Goal: Contribute content: Contribute content

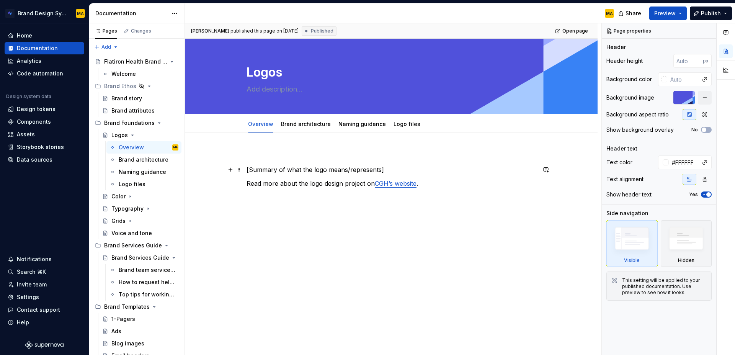
click at [276, 165] on div "[Summary of what the logo means/represents] Read more about the logo design pro…" at bounding box center [392, 176] width 290 height 51
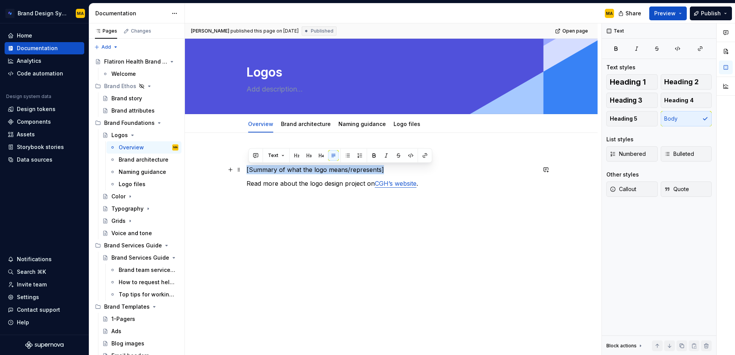
drag, startPoint x: 419, startPoint y: 165, endPoint x: 223, endPoint y: 165, distance: 196.1
click at [223, 165] on div "[Summary of what the logo means/represents] Read more about the logo design pro…" at bounding box center [391, 225] width 413 height 185
paste div
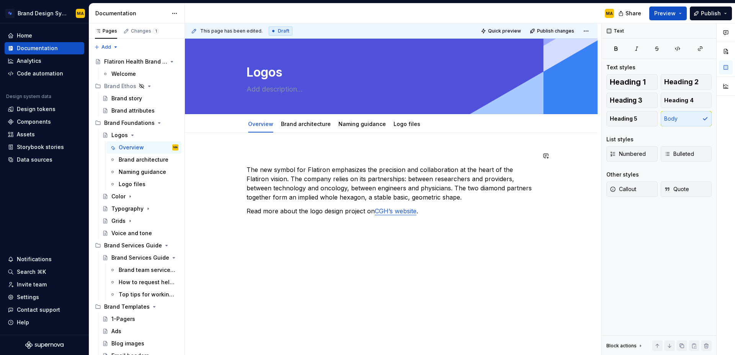
type textarea "*"
click at [276, 168] on p "The new symbol for Flatiron emphasizes the precision and collaboration at the h…" at bounding box center [392, 183] width 290 height 37
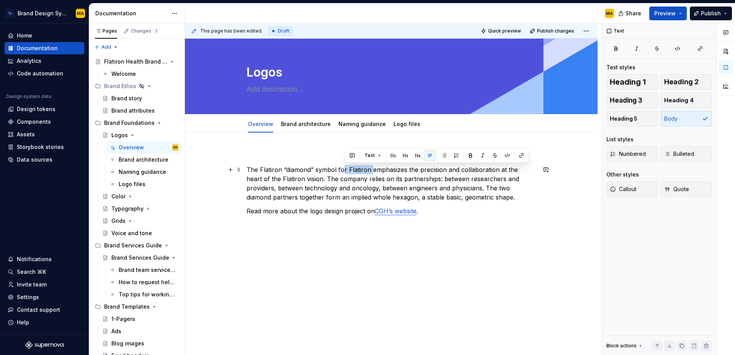
drag, startPoint x: 372, startPoint y: 170, endPoint x: 344, endPoint y: 171, distance: 27.6
click at [344, 171] on p "The Flatiron “diamond” symbol for Flatiron emphasizes the precision and collabo…" at bounding box center [392, 183] width 290 height 37
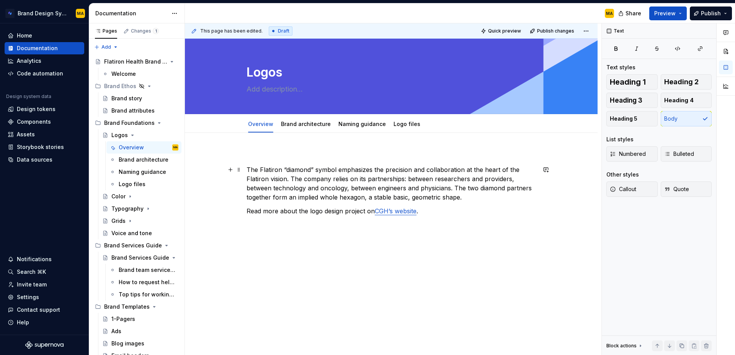
drag, startPoint x: 272, startPoint y: 178, endPoint x: 244, endPoint y: 178, distance: 28.0
click at [244, 178] on div "The Flatiron “diamond” symbol emphasizes the precision and collaboration at the…" at bounding box center [391, 239] width 413 height 212
click at [529, 168] on p "The Flatiron “diamond” symbol emphasizes the precision and collaboration at the…" at bounding box center [392, 183] width 290 height 37
click at [297, 194] on p "The Flatiron “diamond” symbol emphasizes the precision and collaboration at the…" at bounding box center [392, 183] width 290 height 37
drag, startPoint x: 270, startPoint y: 179, endPoint x: 343, endPoint y: 178, distance: 73.5
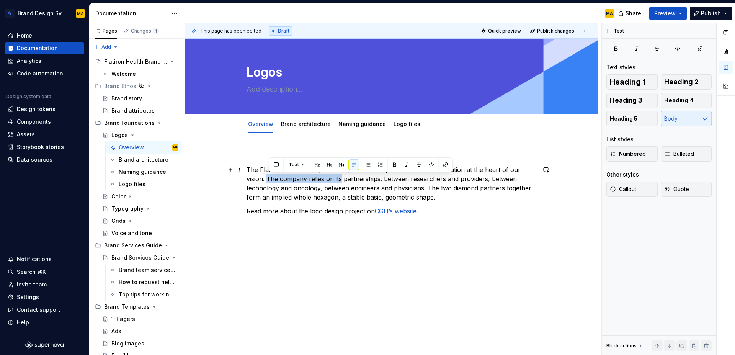
click at [343, 178] on p "The Flatiron “diamond” symbol emphasizes the precision and collaboration at the…" at bounding box center [392, 183] width 290 height 37
click at [341, 177] on p "The Flatiron “diamond” symbol emphasizes the precision and collaboration at the…" at bounding box center [392, 183] width 290 height 37
click at [432, 188] on p "The Flatiron “diamond” symbol emphasizes the precision and collaboration at the…" at bounding box center [392, 183] width 290 height 37
click at [462, 186] on p "The Flatiron “diamond” symbol emphasizes the precision and collaboration at the…" at bounding box center [392, 183] width 290 height 37
click at [484, 186] on p "The Flatiron “diamond” symbol emphasizes the precision and collaboration at the…" at bounding box center [392, 183] width 290 height 37
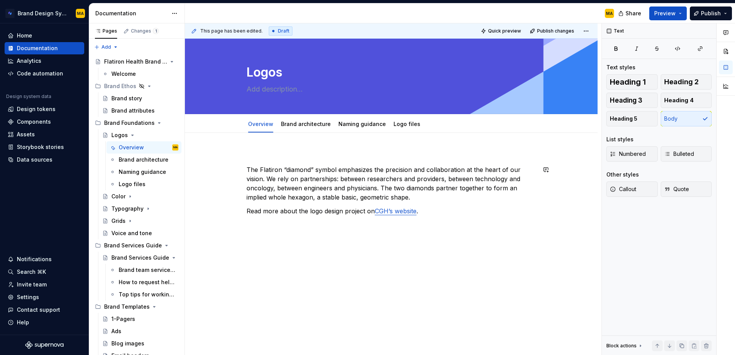
click at [334, 202] on div "The Flatiron “diamond” symbol emphasizes the precision and collaboration at the…" at bounding box center [392, 190] width 290 height 78
click at [318, 196] on p "The Flatiron “diamond” symbol emphasizes the precision and collaboration at the…" at bounding box center [392, 183] width 290 height 37
click at [346, 196] on p "The Flatiron “diamond” symbol emphasizes the precision and collaboration at the…" at bounding box center [392, 183] width 290 height 37
click at [435, 198] on p "The Flatiron “diamond” symbol emphasizes the precision and collaboration at the…" at bounding box center [392, 183] width 290 height 37
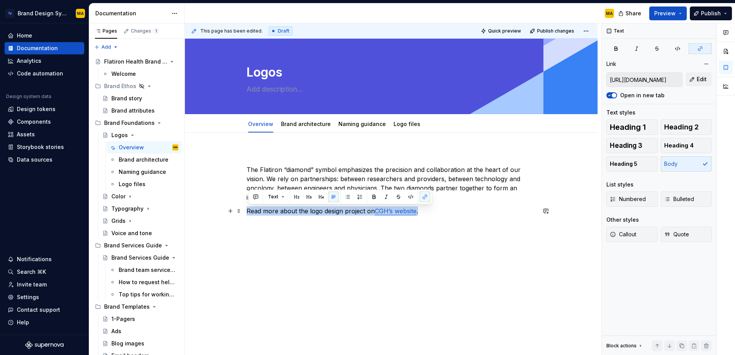
drag, startPoint x: 295, startPoint y: 212, endPoint x: 208, endPoint y: 208, distance: 86.6
click at [208, 208] on div "The Flatiron “diamond” symbol emphasizes the precision and collaboration at the…" at bounding box center [391, 239] width 413 height 212
click at [241, 211] on span at bounding box center [239, 211] width 6 height 11
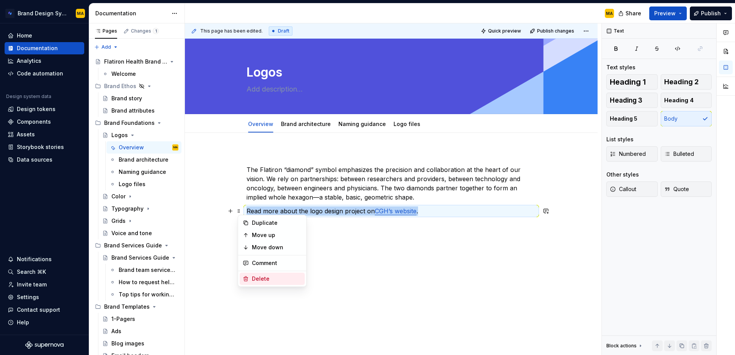
click at [277, 282] on div "Delete" at bounding box center [277, 279] width 50 height 8
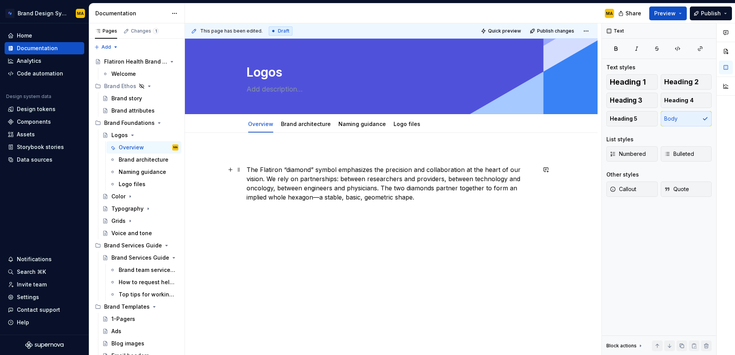
click at [358, 189] on p "The Flatiron “diamond” symbol emphasizes the precision and collaboration at the…" at bounding box center [392, 183] width 290 height 37
click at [438, 197] on p "The Flatiron “diamond” symbol emphasizes the precision and collaboration at the…" at bounding box center [392, 183] width 290 height 37
click at [703, 16] on span "Publish" at bounding box center [711, 14] width 20 height 8
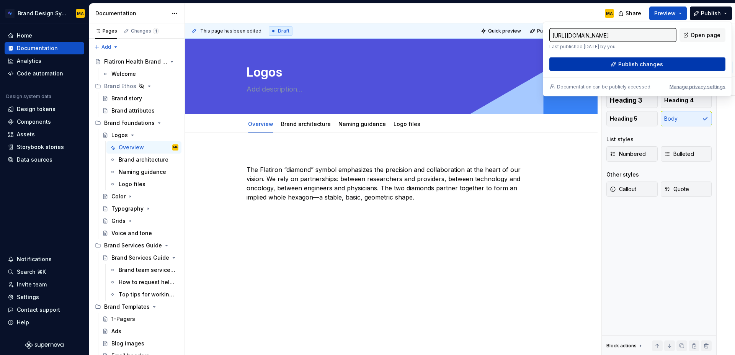
click at [639, 70] on button "Publish changes" at bounding box center [638, 64] width 176 height 14
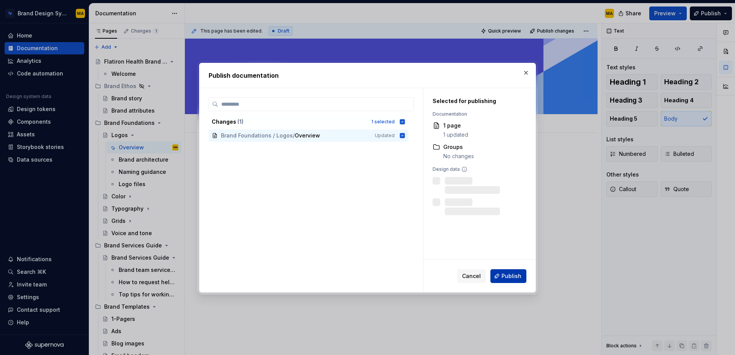
click at [508, 275] on span "Publish" at bounding box center [512, 276] width 20 height 8
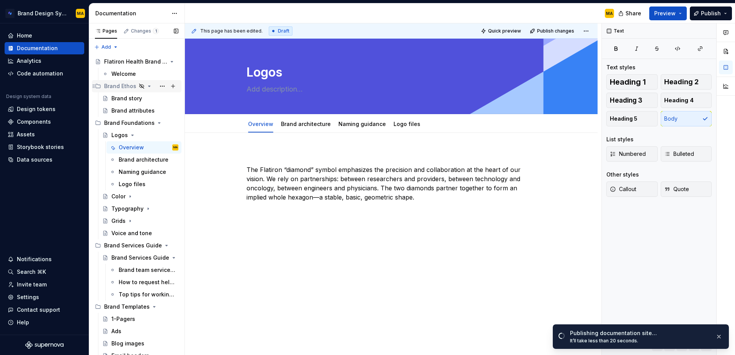
click at [141, 86] on icon "Page tree" at bounding box center [142, 86] width 6 height 6
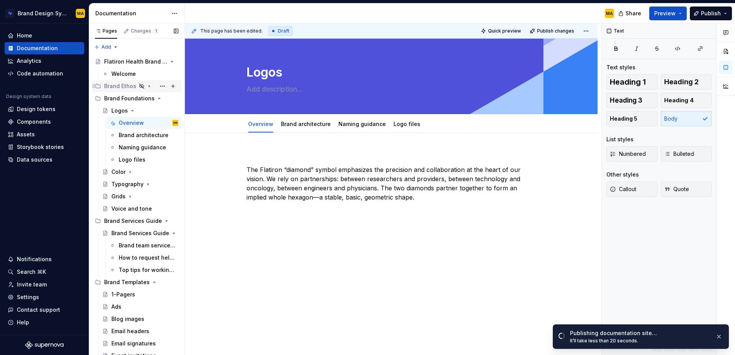
click at [141, 86] on icon "Page tree" at bounding box center [141, 86] width 5 height 5
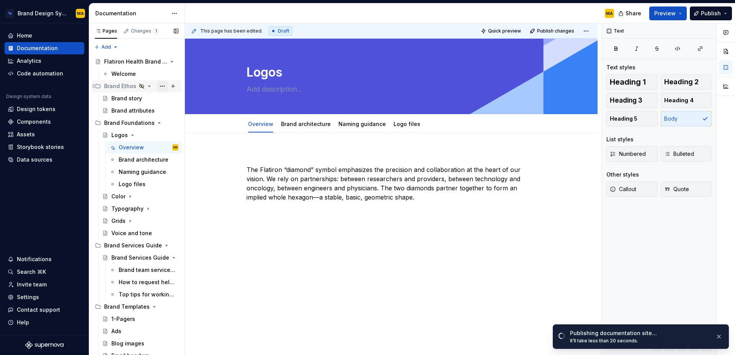
click at [160, 86] on button "Page tree" at bounding box center [162, 86] width 11 height 11
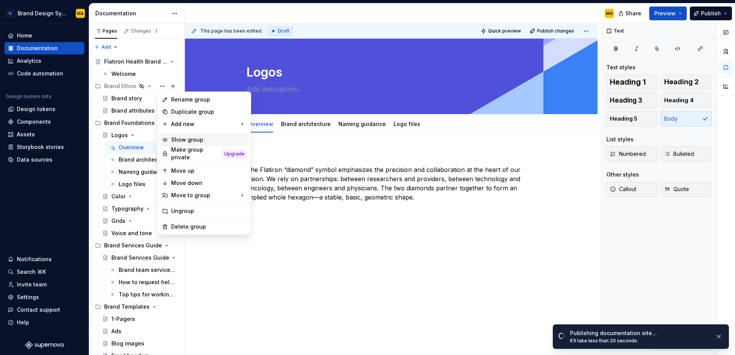
click at [204, 137] on div "Show group" at bounding box center [208, 140] width 75 height 8
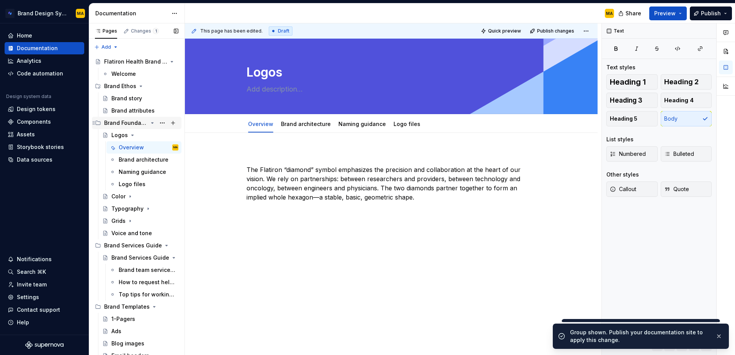
click at [93, 121] on icon "Page tree" at bounding box center [94, 122] width 2 height 3
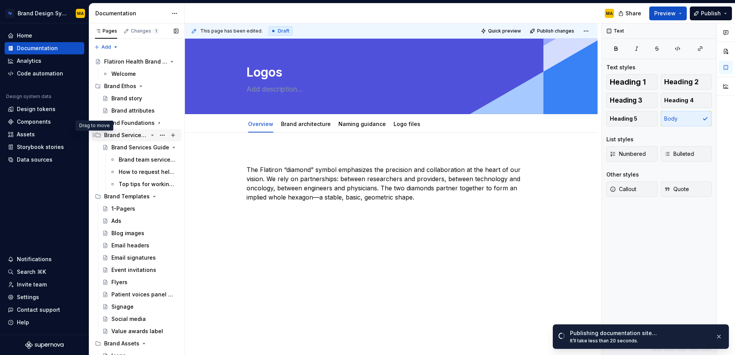
click at [93, 134] on icon "Page tree" at bounding box center [94, 135] width 6 height 6
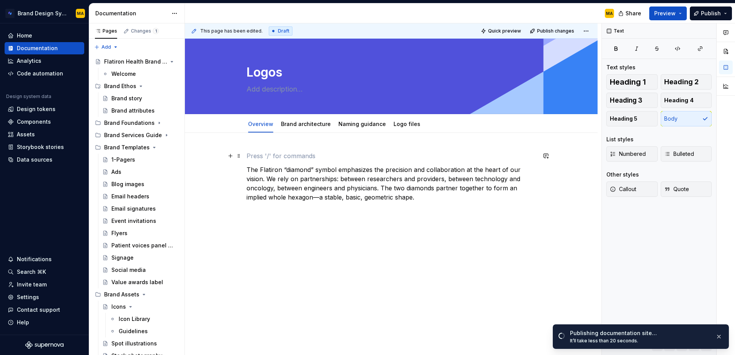
click at [284, 157] on p at bounding box center [392, 155] width 290 height 9
click at [241, 154] on span at bounding box center [239, 156] width 6 height 11
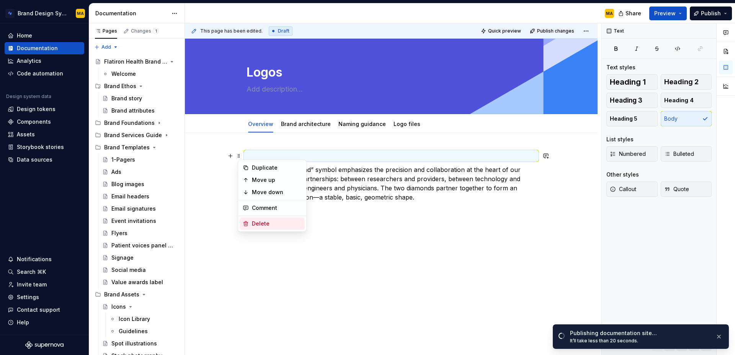
click at [262, 225] on div "Delete" at bounding box center [277, 224] width 50 height 8
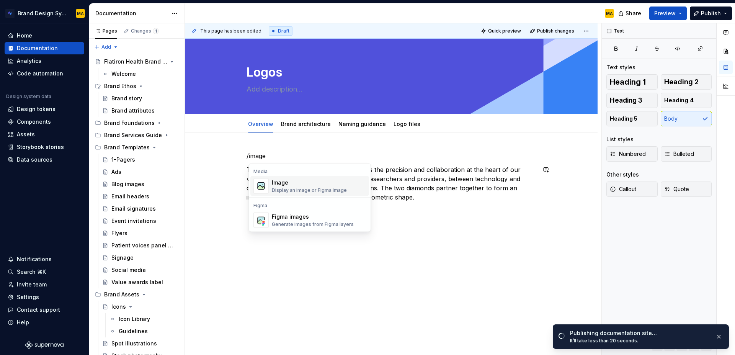
click at [339, 186] on div "Image" at bounding box center [309, 183] width 75 height 8
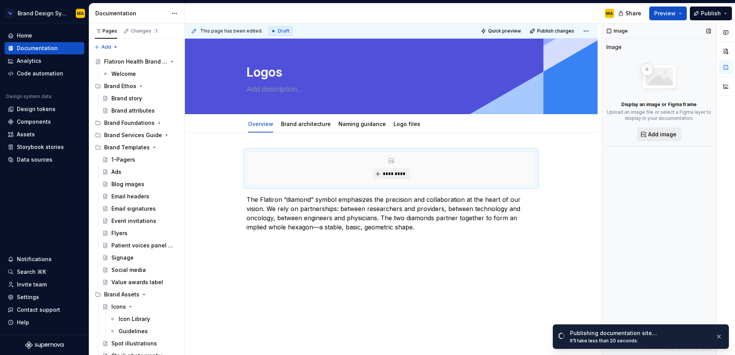
click at [655, 133] on span "Add image" at bounding box center [662, 135] width 28 height 8
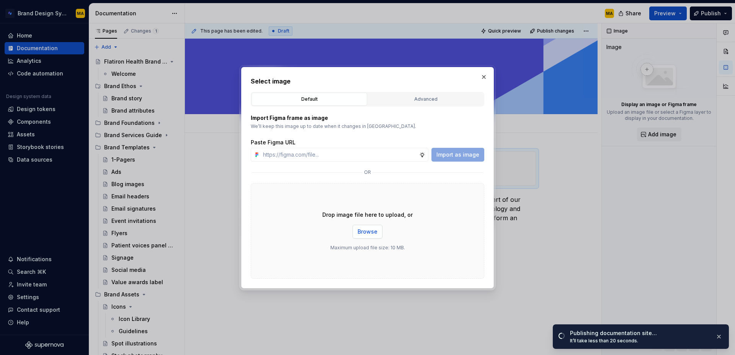
click at [365, 233] on span "Browse" at bounding box center [368, 232] width 20 height 8
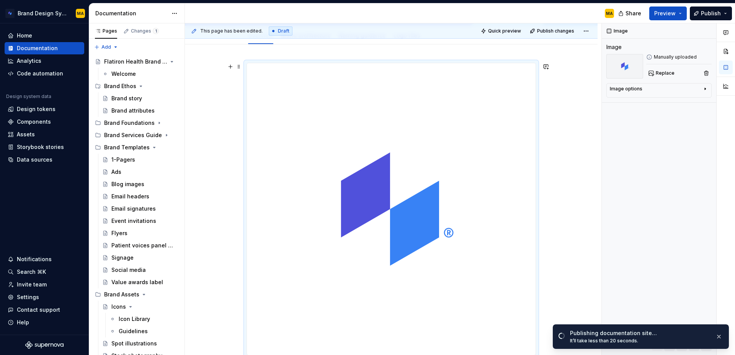
click at [473, 221] on img at bounding box center [391, 209] width 289 height 292
click at [636, 90] on div "Image options" at bounding box center [626, 89] width 33 height 6
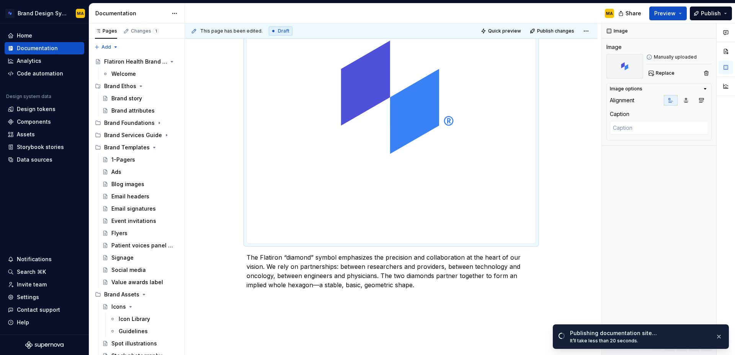
scroll to position [203, 0]
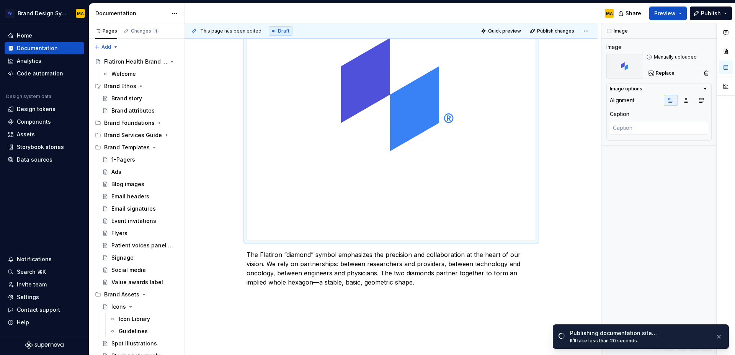
click at [504, 232] on img at bounding box center [391, 95] width 289 height 292
click at [716, 338] on button "button" at bounding box center [719, 336] width 10 height 11
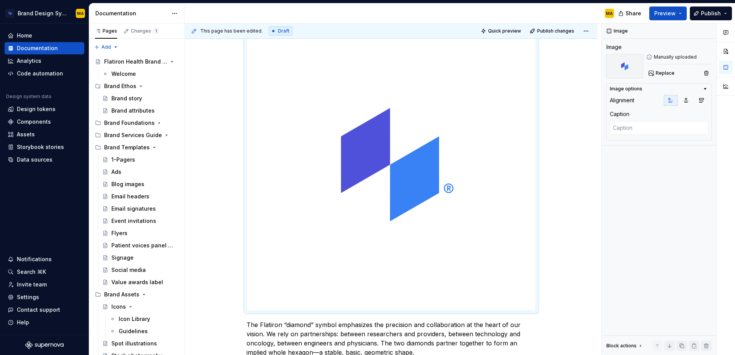
scroll to position [146, 0]
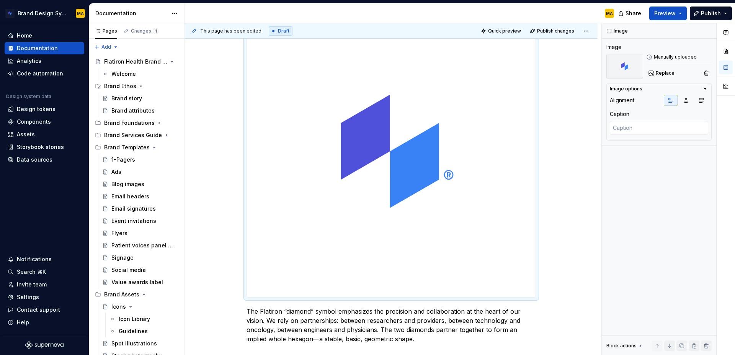
click at [449, 103] on img at bounding box center [391, 151] width 289 height 292
click at [612, 65] on img at bounding box center [625, 66] width 37 height 25
click at [624, 64] on img at bounding box center [625, 66] width 37 height 25
drag, startPoint x: 470, startPoint y: 234, endPoint x: 499, endPoint y: 263, distance: 41.4
click at [470, 234] on img at bounding box center [391, 151] width 289 height 292
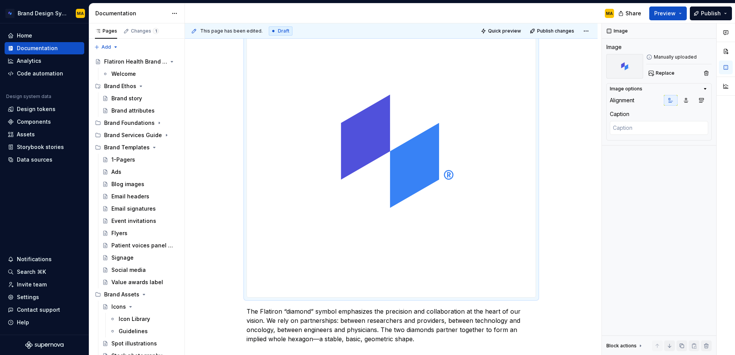
drag, startPoint x: 538, startPoint y: 296, endPoint x: 488, endPoint y: 264, distance: 59.7
click at [488, 264] on div at bounding box center [392, 151] width 290 height 293
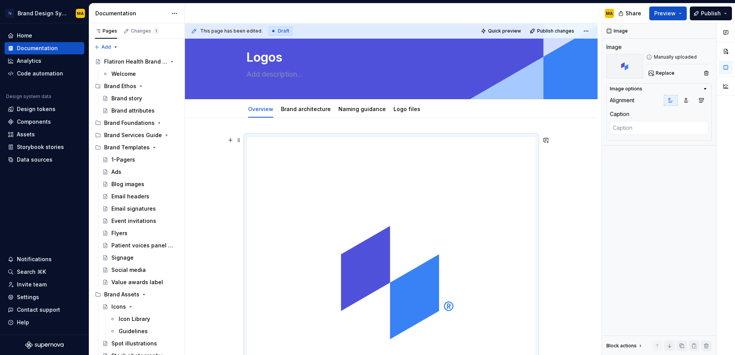
scroll to position [0, 0]
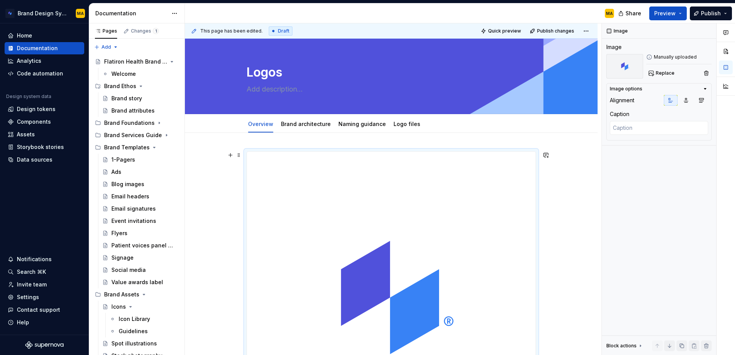
click at [417, 192] on img at bounding box center [391, 298] width 289 height 292
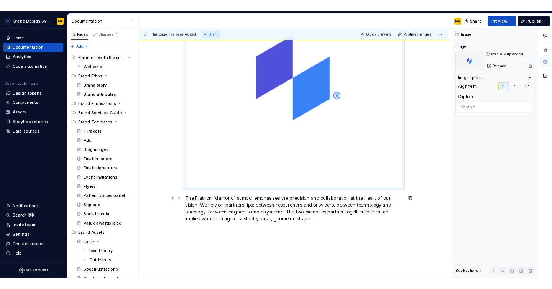
scroll to position [210, 0]
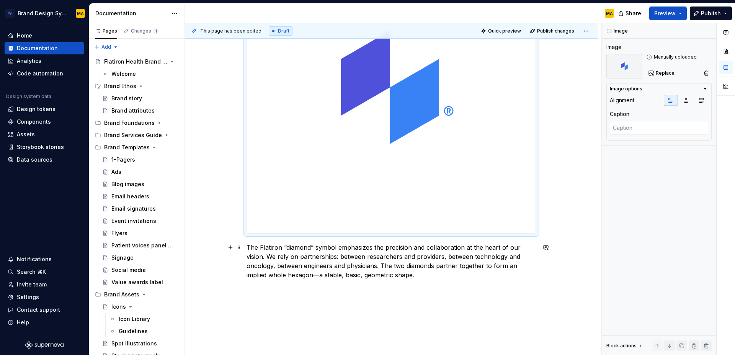
click at [299, 247] on p "The Flatiron “diamond” symbol emphasizes the precision and collaboration at the…" at bounding box center [392, 261] width 290 height 37
click at [458, 158] on img at bounding box center [391, 87] width 289 height 292
click at [362, 305] on div "The Flatiron “diamond” symbol emphasizes the precision and collaboration at the…" at bounding box center [391, 166] width 413 height 486
click at [698, 16] on button "Publish" at bounding box center [711, 14] width 42 height 14
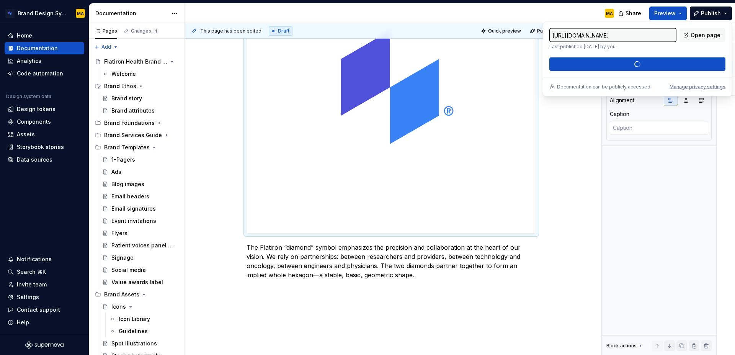
click at [639, 66] on div "https://brand.flatiron.io/latest/brand-foundations/logos/overview-9I6OtoOI Last…" at bounding box center [638, 49] width 176 height 43
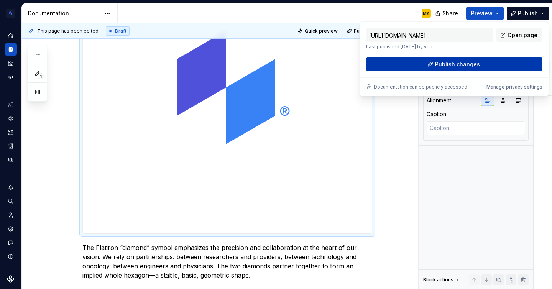
click at [447, 64] on span "Publish changes" at bounding box center [457, 65] width 45 height 8
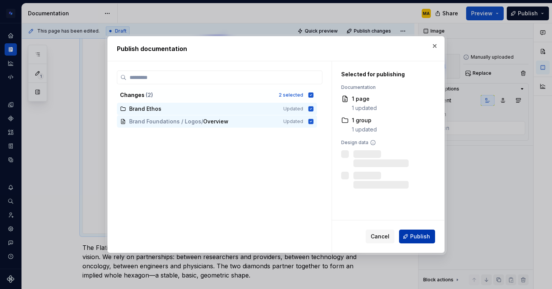
click at [416, 237] on span "Publish" at bounding box center [420, 236] width 20 height 8
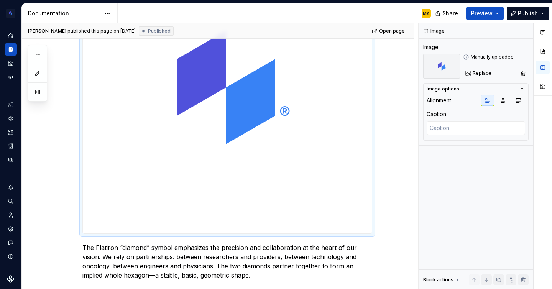
click at [334, 215] on img at bounding box center [227, 87] width 289 height 292
click at [380, 209] on div "The Flatiron “diamond” symbol emphasizes the precision and collaboration at the…" at bounding box center [218, 156] width 392 height 466
type textarea "*"
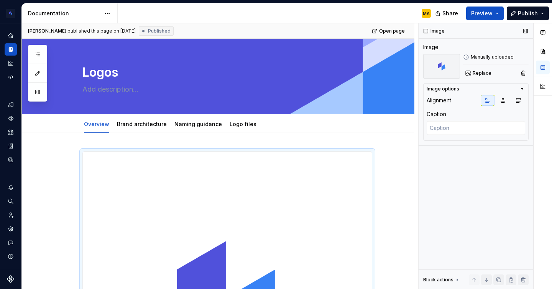
click at [437, 62] on img at bounding box center [441, 66] width 37 height 25
click at [473, 56] on div "Manually uploaded" at bounding box center [495, 57] width 65 height 6
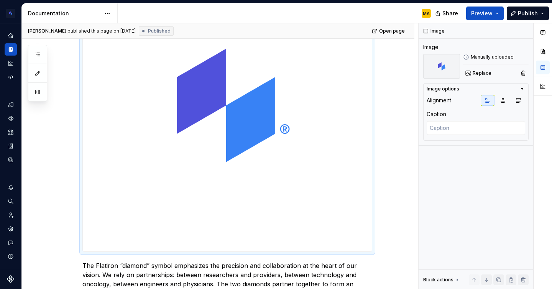
scroll to position [256, 0]
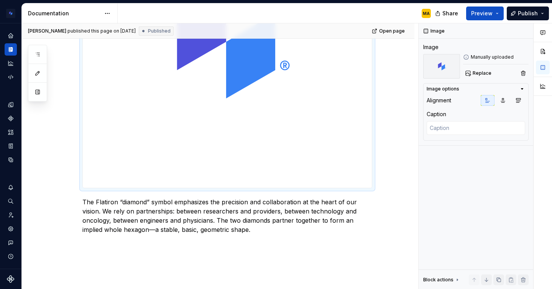
click at [333, 151] on img at bounding box center [227, 42] width 289 height 292
click at [249, 157] on img at bounding box center [227, 42] width 289 height 292
click at [367, 218] on p "The Flatiron “diamond” symbol emphasizes the precision and collaboration at the…" at bounding box center [227, 215] width 290 height 37
click at [186, 143] on img at bounding box center [227, 42] width 289 height 292
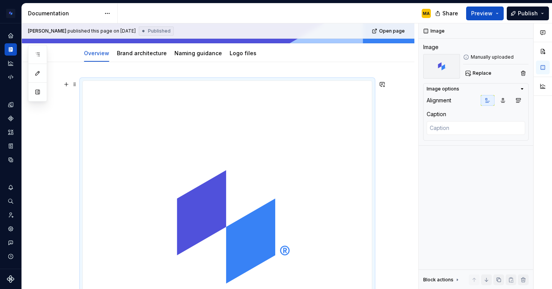
scroll to position [67, 0]
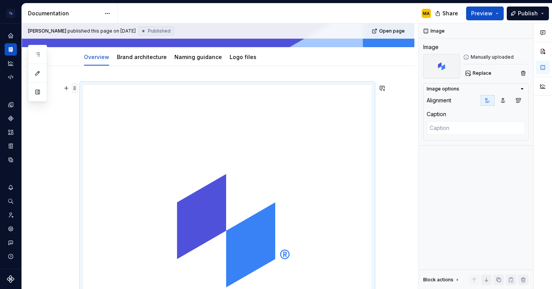
click at [75, 88] on span at bounding box center [75, 88] width 6 height 11
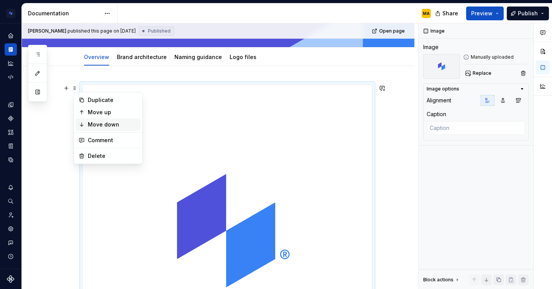
click at [92, 121] on div "Move down" at bounding box center [113, 125] width 50 height 8
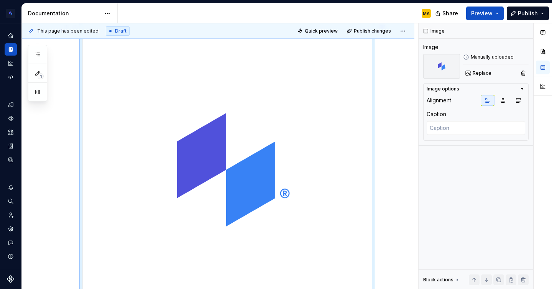
scroll to position [0, 0]
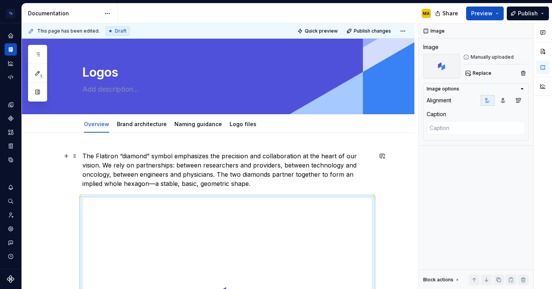
click at [133, 165] on p "The Flatiron “diamond” symbol emphasizes the precision and collaboration at the…" at bounding box center [227, 169] width 290 height 37
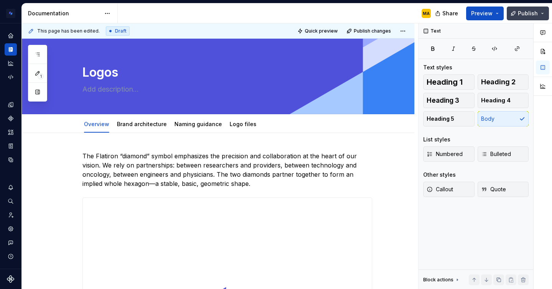
click at [516, 15] on button "Publish" at bounding box center [527, 14] width 42 height 14
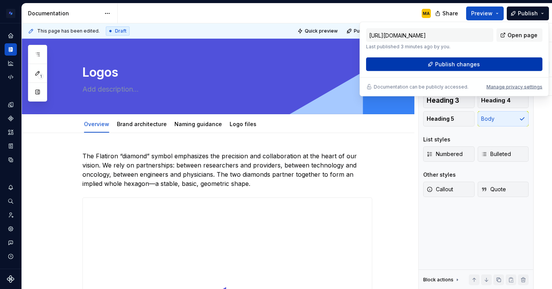
click at [448, 65] on span "Publish changes" at bounding box center [457, 65] width 45 height 8
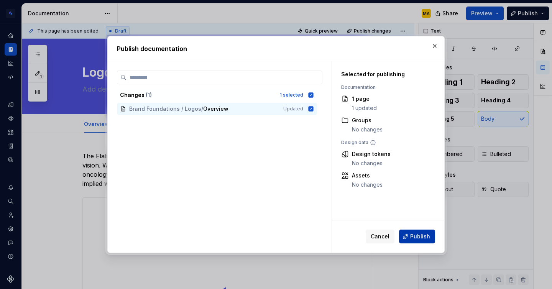
click at [409, 237] on button "Publish" at bounding box center [417, 236] width 36 height 14
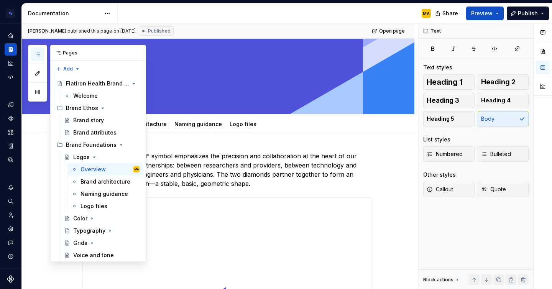
click at [38, 51] on button "button" at bounding box center [38, 54] width 14 height 14
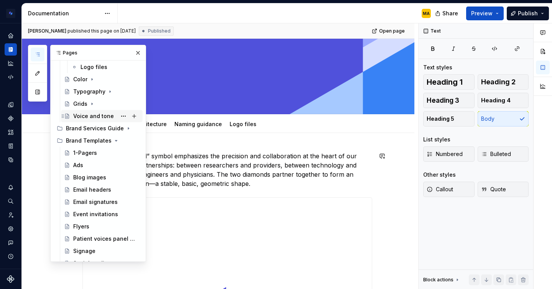
scroll to position [139, 0]
click at [90, 131] on div "Brand Services Guide" at bounding box center [87, 128] width 43 height 8
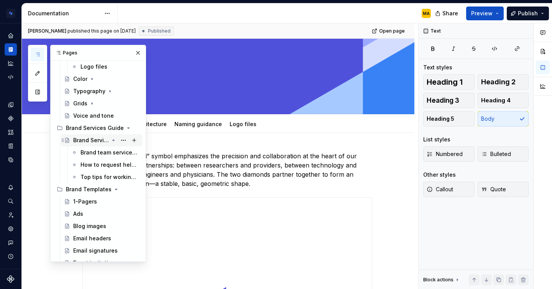
click at [92, 144] on div "Brand Services Guide" at bounding box center [106, 140] width 66 height 11
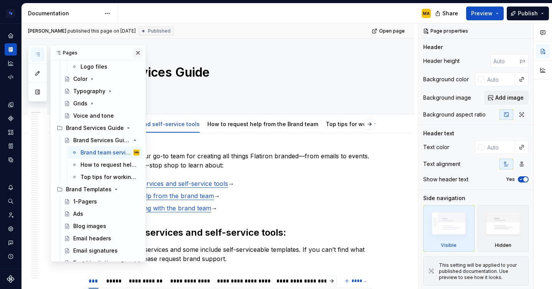
click at [138, 52] on button "button" at bounding box center [138, 52] width 11 height 11
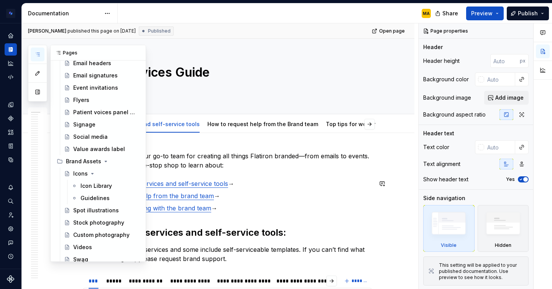
scroll to position [320, 0]
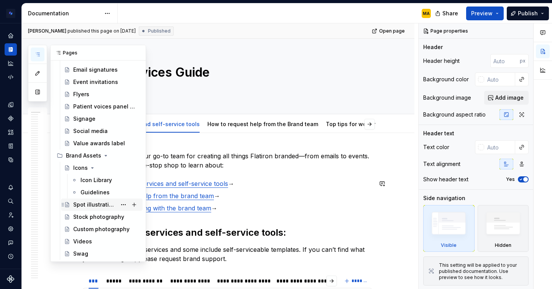
click at [86, 203] on div "Spot illustrations" at bounding box center [94, 205] width 43 height 8
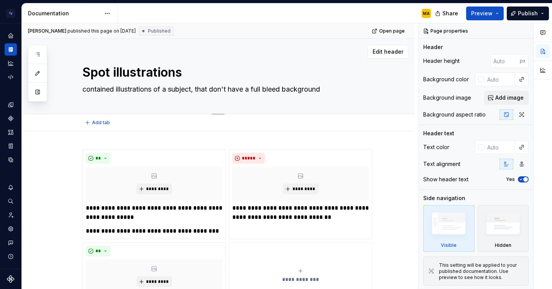
click at [167, 77] on textarea "Spot illustrations" at bounding box center [226, 72] width 290 height 18
click at [162, 76] on textarea "Spot illustrations" at bounding box center [226, 72] width 290 height 18
click at [391, 54] on span "Edit header" at bounding box center [387, 52] width 31 height 8
click at [386, 53] on span "Edit header" at bounding box center [387, 52] width 31 height 8
click at [108, 83] on textarea "contained illustrations of a subject, that don't have a full bleed background" at bounding box center [226, 89] width 290 height 12
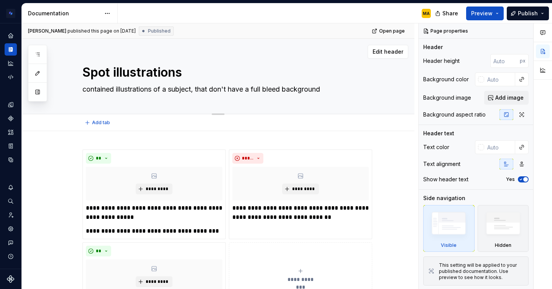
click at [110, 70] on textarea "Spot illustrations" at bounding box center [226, 72] width 290 height 18
type textarea "*"
type textarea "Untitled page"
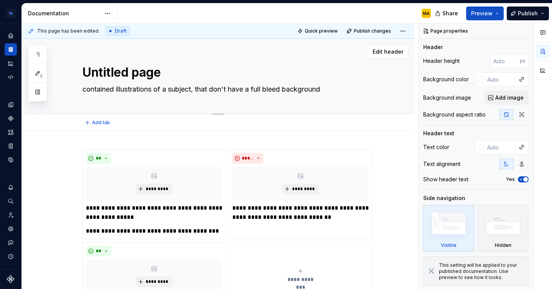
type textarea "*"
type textarea "I"
type textarea "*"
type textarea "Il"
type textarea "*"
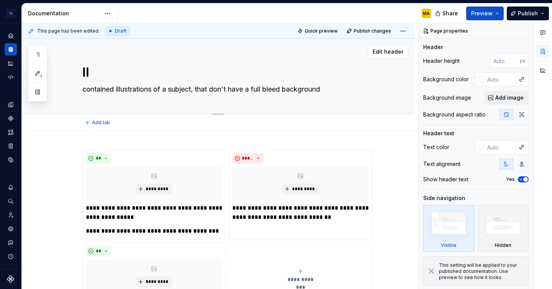
type textarea "Ill"
type textarea "*"
type textarea "Illu"
type textarea "*"
type textarea "Illus"
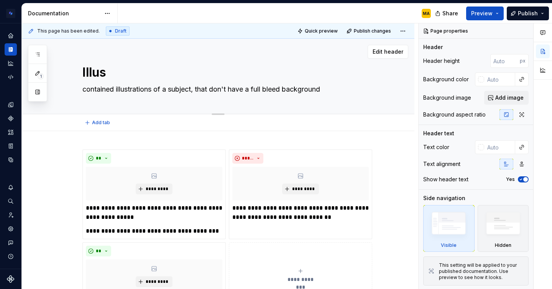
type textarea "*"
type textarea "Illust"
type textarea "*"
type textarea "Illustr"
type textarea "*"
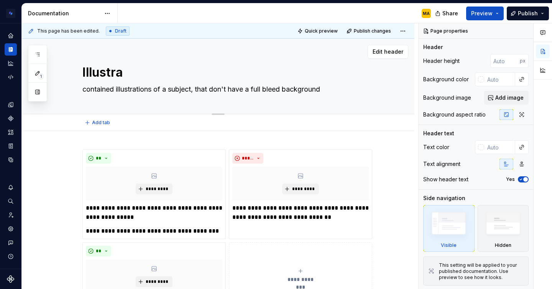
type textarea "Illustrat"
type textarea "*"
type textarea "Illustrati"
type textarea "*"
type textarea "Illustratio"
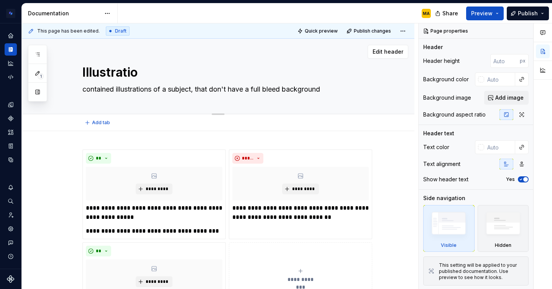
type textarea "*"
type textarea "Illustration"
type textarea "*"
type textarea "Illustrations"
type textarea "*"
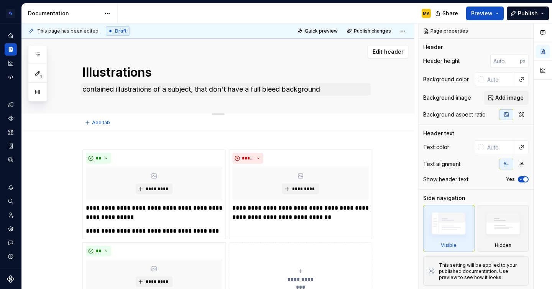
type textarea "Illustrations"
click at [293, 88] on textarea "contained illustrations of a subject, that don't have a full bleed background" at bounding box center [226, 89] width 290 height 12
click at [372, 105] on div "Illustrations contained illustrations of a subject, that don't have a full blee…" at bounding box center [227, 76] width 290 height 75
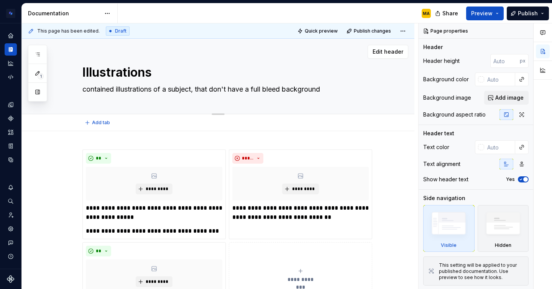
click at [320, 90] on textarea "contained illustrations of a subject, that don't have a full bleed background" at bounding box center [226, 89] width 290 height 12
type textarea "*"
click at [62, 178] on div "**********" at bounding box center [218, 284] width 392 height 306
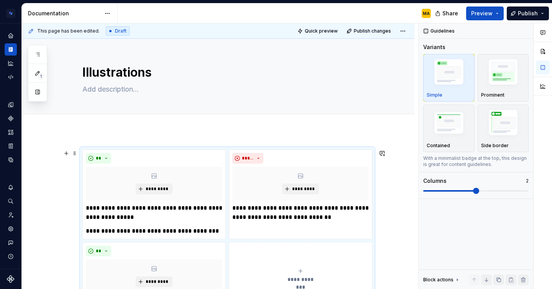
scroll to position [20, 0]
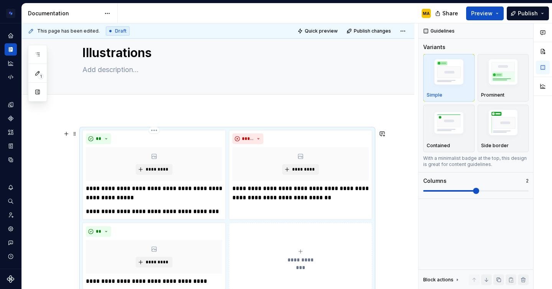
type textarea "*"
click at [93, 120] on div "**********" at bounding box center [218, 264] width 392 height 306
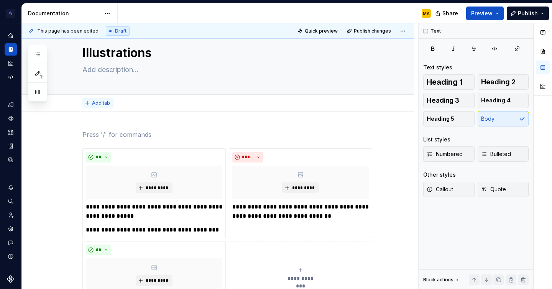
click at [97, 106] on span "Add tab" at bounding box center [101, 103] width 18 height 6
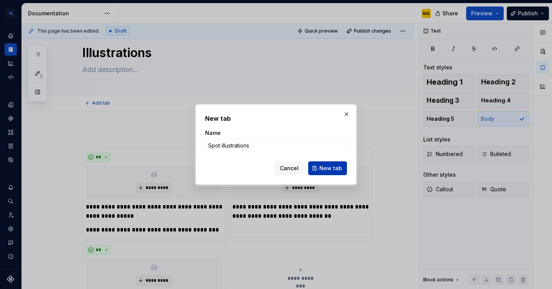
type input "Spot illustrations"
click at [322, 170] on span "New tab" at bounding box center [330, 168] width 23 height 8
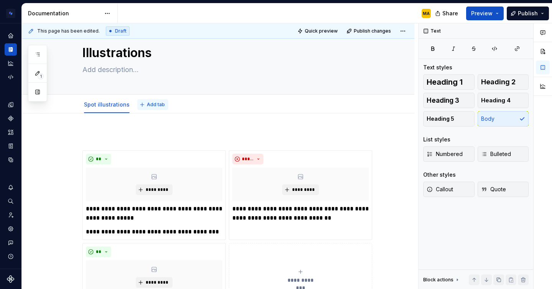
click at [155, 107] on span "Add tab" at bounding box center [156, 104] width 18 height 6
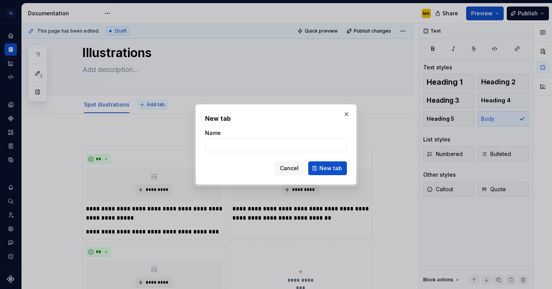
type textarea "*"
type input "F"
type textarea "*"
type input "Fu"
type textarea "*"
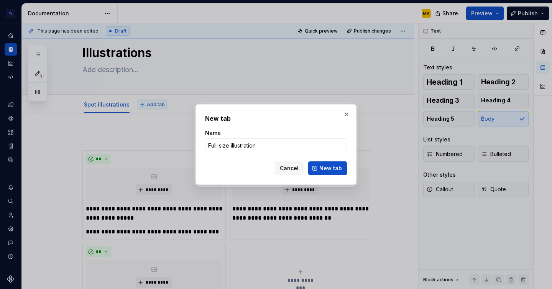
type input "Full-size illustrations"
click button "New tab" at bounding box center [327, 168] width 39 height 14
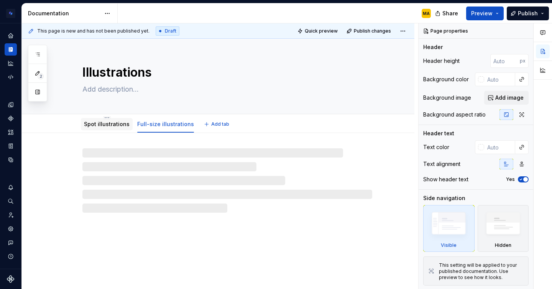
click at [101, 125] on link "Spot illustrations" at bounding box center [107, 124] width 46 height 7
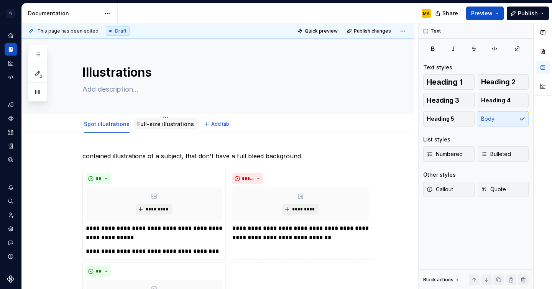
click at [151, 124] on link "Full-size illustrations" at bounding box center [165, 124] width 57 height 7
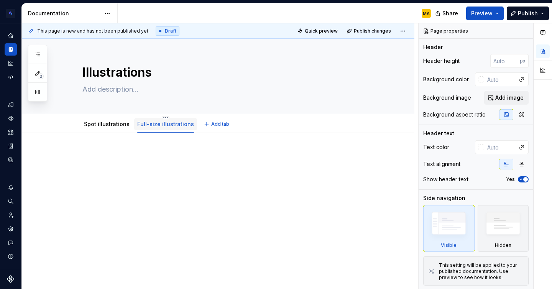
click at [149, 126] on link "Full-size illustrations" at bounding box center [165, 124] width 57 height 7
click at [162, 116] on html "Brand Design System MA Design system data Documentation MA Share Preview Publis…" at bounding box center [276, 144] width 552 height 289
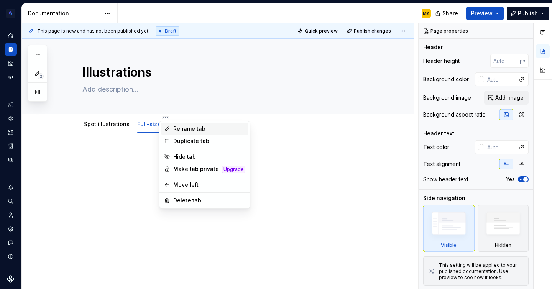
type textarea "*"
click at [172, 126] on div "Rename tab" at bounding box center [204, 129] width 87 height 12
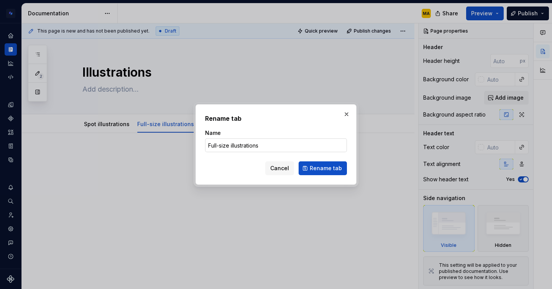
click at [227, 145] on input "Full-size illustrations" at bounding box center [276, 145] width 142 height 14
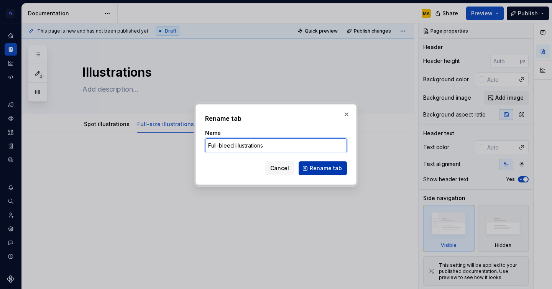
type input "Full-bleed illustrations"
click at [329, 167] on span "Rename tab" at bounding box center [325, 168] width 32 height 8
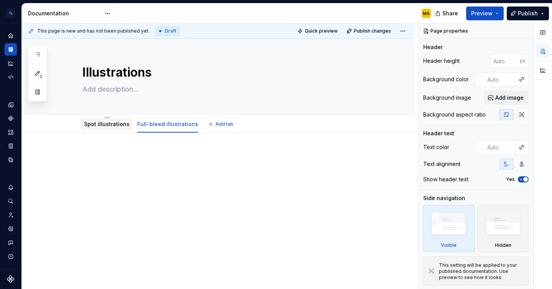
click at [102, 125] on link "Spot illustrations" at bounding box center [107, 124] width 46 height 7
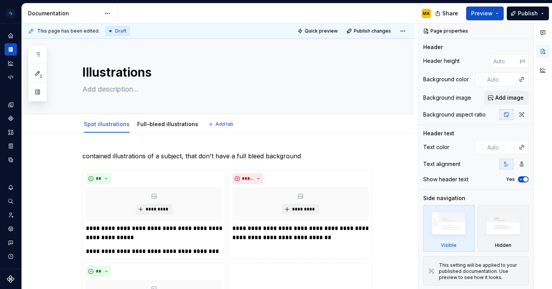
type textarea "*"
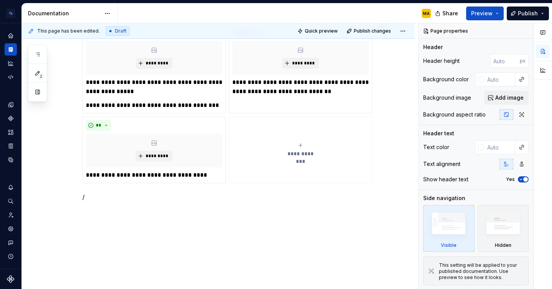
scroll to position [168, 0]
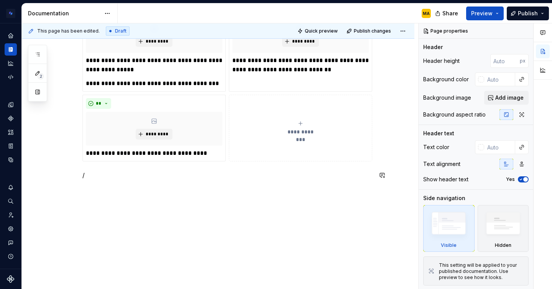
click at [145, 167] on div "**********" at bounding box center [227, 89] width 290 height 210
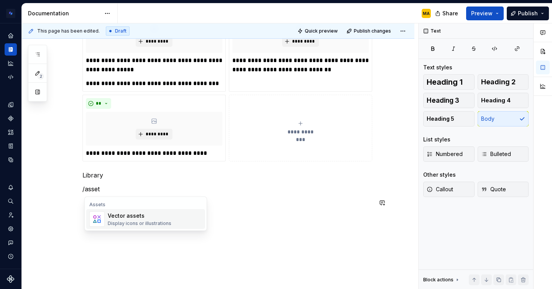
click at [154, 215] on div "Vector assets" at bounding box center [140, 216] width 64 height 8
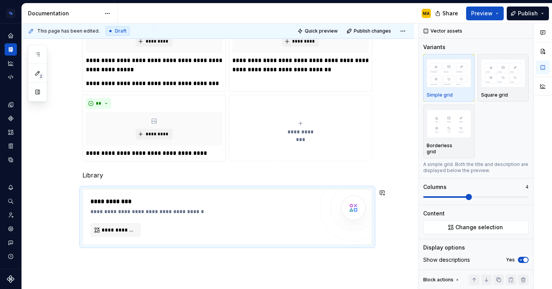
type textarea "*"
click at [11, 119] on icon "Components" at bounding box center [10, 118] width 7 height 7
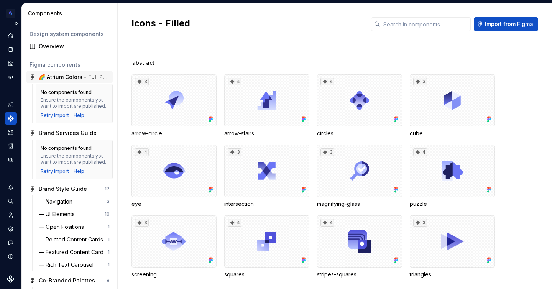
click at [48, 76] on div "🌈 Atrium Colors - Full Palette" at bounding box center [74, 77] width 71 height 8
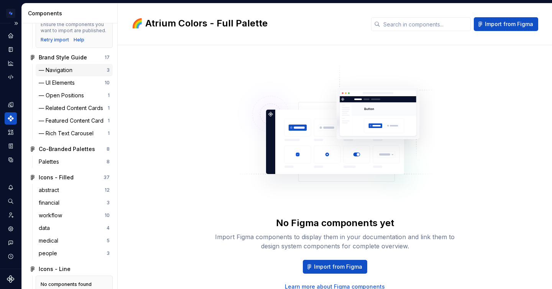
scroll to position [194, 0]
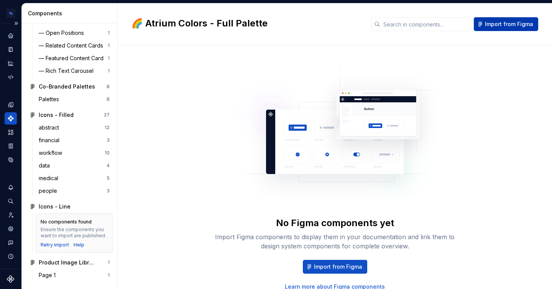
click at [496, 28] on button "Import from Figma" at bounding box center [505, 24] width 64 height 14
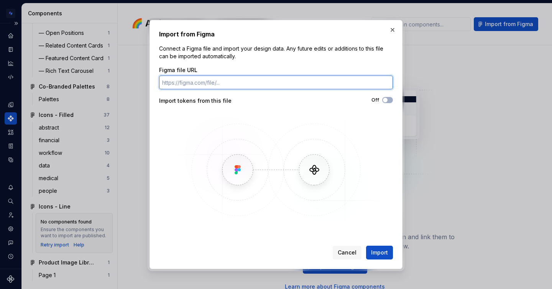
paste input "https://www.figma.com/design/eKfcM7cpo1edEQhtEwT4uu/Illustration-library?node-i…"
type input "https://www.figma.com/design/eKfcM7cpo1edEQhtEwT4uu/Illustration-library?node-i…"
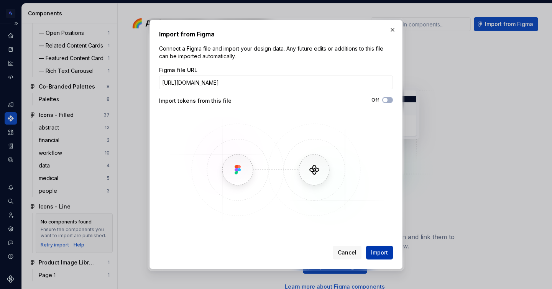
click at [382, 251] on span "Import" at bounding box center [379, 253] width 17 height 8
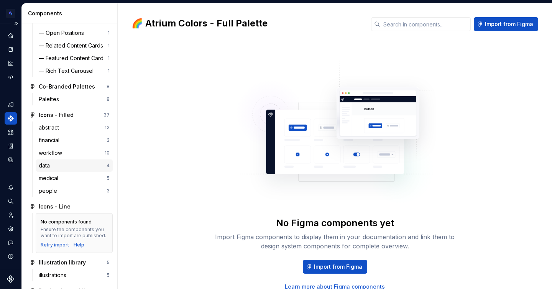
scroll to position [222, 0]
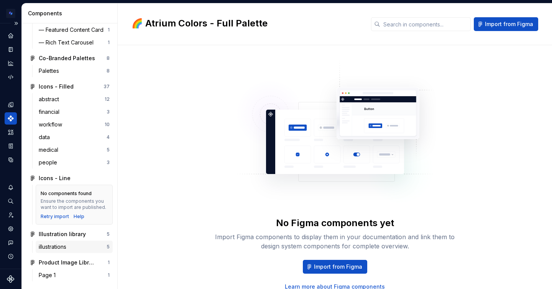
click at [93, 244] on div "illustrations" at bounding box center [73, 247] width 68 height 8
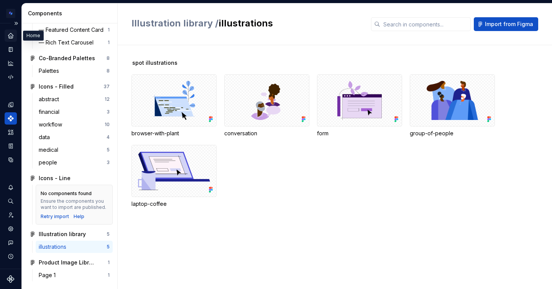
click at [7, 38] on div "Home" at bounding box center [11, 35] width 12 height 12
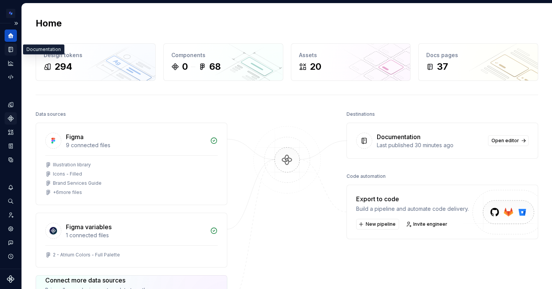
click at [10, 52] on icon "Documentation" at bounding box center [11, 49] width 4 height 5
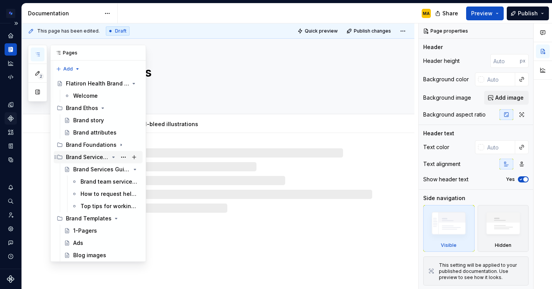
type textarea "*"
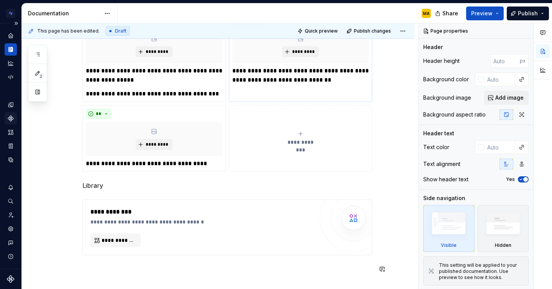
scroll to position [208, 0]
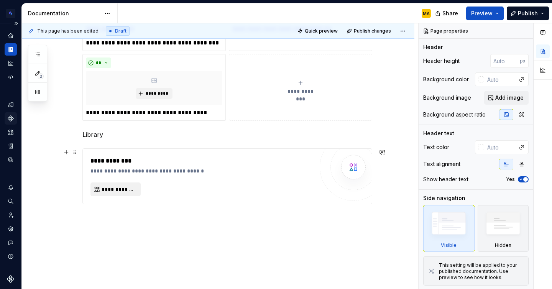
click at [126, 189] on span "**********" at bounding box center [118, 189] width 34 height 8
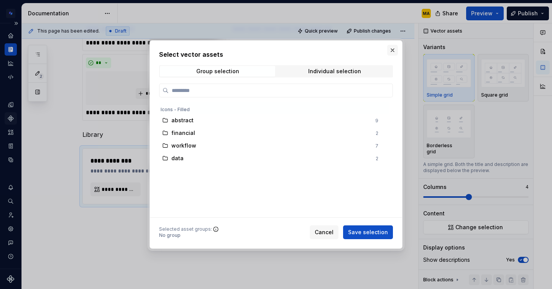
click at [390, 51] on button "button" at bounding box center [392, 50] width 11 height 11
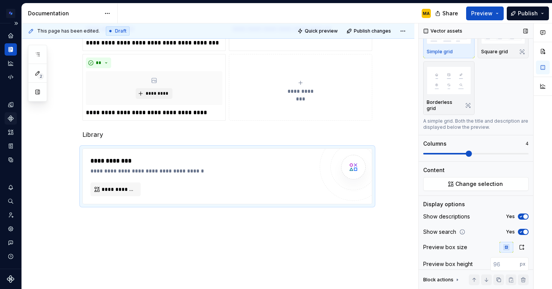
scroll to position [67, 0]
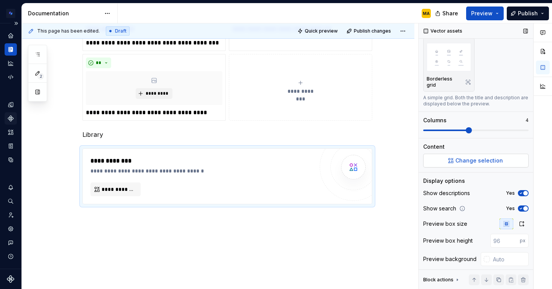
click at [467, 157] on span "Change selection" at bounding box center [478, 161] width 47 height 8
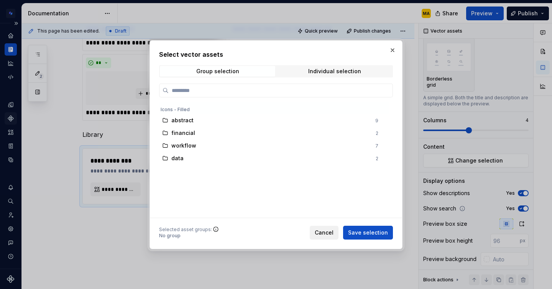
click at [326, 234] on span "Cancel" at bounding box center [323, 232] width 19 height 8
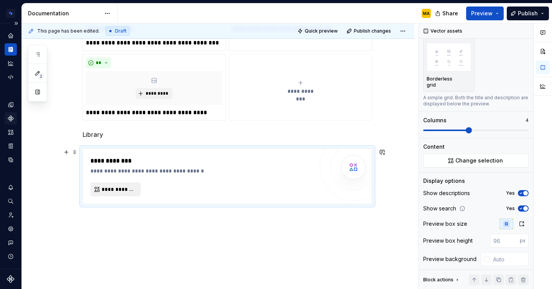
click at [121, 189] on span "**********" at bounding box center [118, 189] width 34 height 8
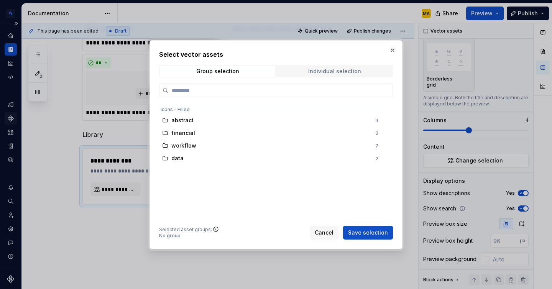
click at [316, 72] on div "Individual selection" at bounding box center [334, 71] width 53 height 6
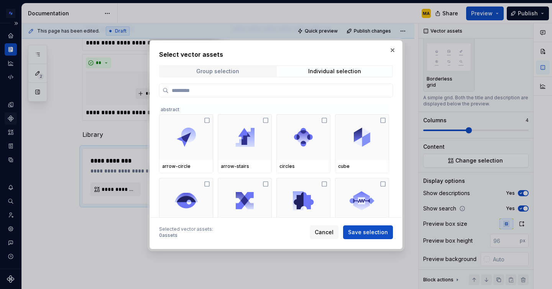
click at [224, 74] on div "Group selection" at bounding box center [217, 71] width 43 height 6
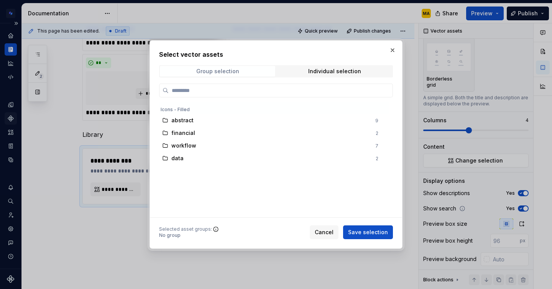
type input "**********"
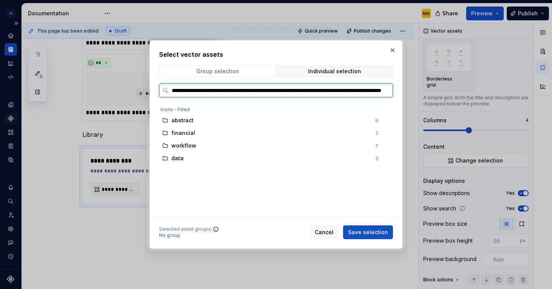
scroll to position [0, 96]
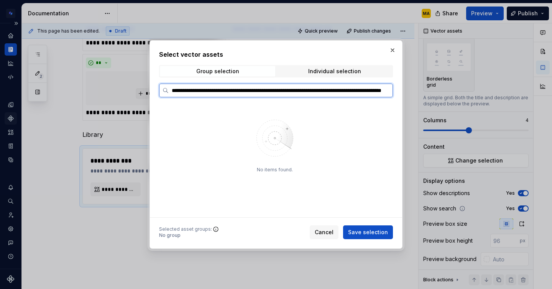
click at [387, 91] on input "**********" at bounding box center [281, 91] width 224 height 8
click at [385, 89] on input "**********" at bounding box center [281, 91] width 224 height 8
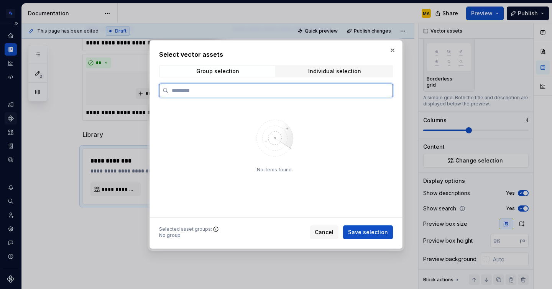
scroll to position [0, 0]
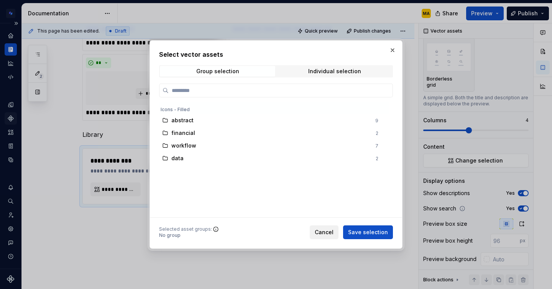
click at [327, 229] on span "Cancel" at bounding box center [323, 232] width 19 height 8
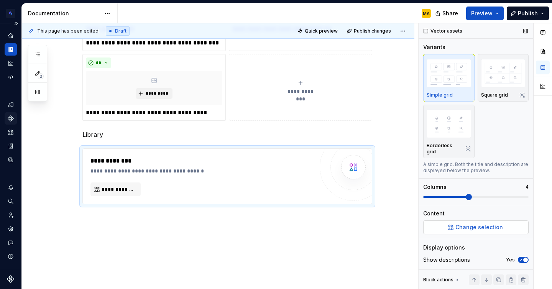
type textarea "*"
click at [463, 223] on span "Change selection" at bounding box center [478, 227] width 47 height 8
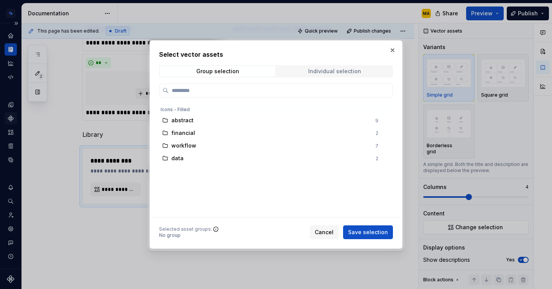
click at [305, 75] on span "Individual selection" at bounding box center [334, 71] width 115 height 11
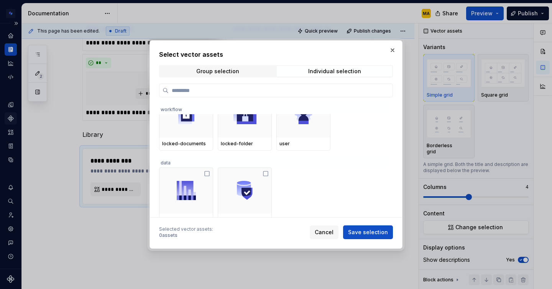
scroll to position [351, 0]
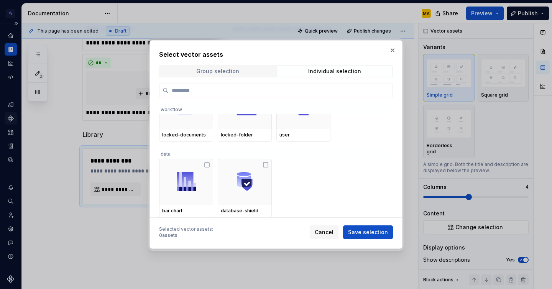
click at [221, 66] on span "Group selection" at bounding box center [217, 71] width 115 height 11
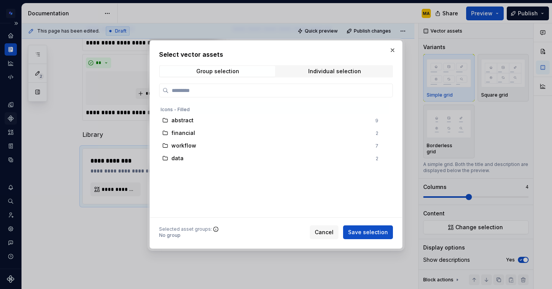
click at [278, 126] on div "abstract 9 financial 2 workflow 7 data 2" at bounding box center [274, 133] width 231 height 62
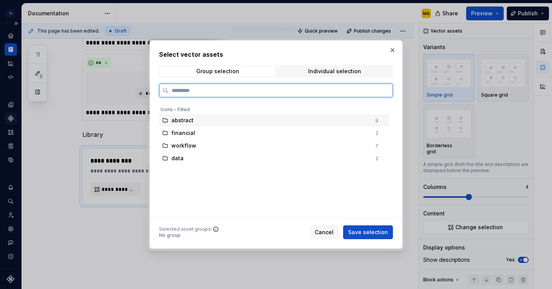
click at [268, 119] on div "abstract" at bounding box center [270, 120] width 199 height 8
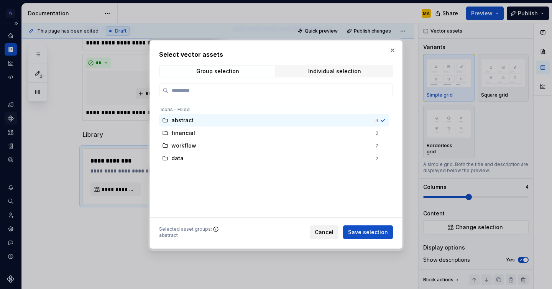
click at [331, 226] on button "Cancel" at bounding box center [323, 232] width 29 height 14
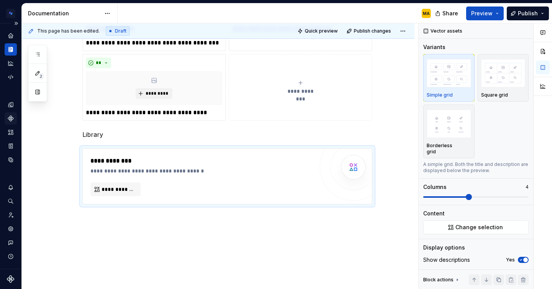
click at [320, 250] on div "**********" at bounding box center [218, 122] width 392 height 394
click at [201, 149] on div "**********" at bounding box center [227, 176] width 289 height 55
click at [76, 154] on span at bounding box center [75, 152] width 6 height 11
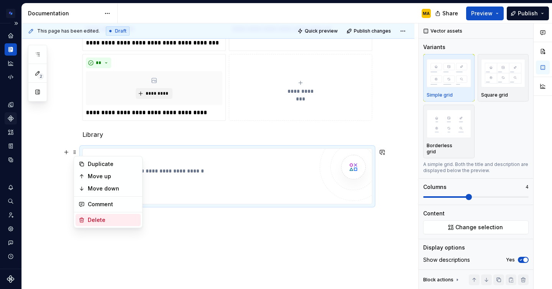
click at [110, 218] on div "Delete" at bounding box center [113, 220] width 50 height 8
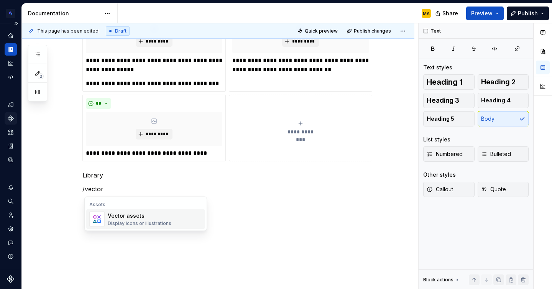
click at [129, 223] on div "Display icons or illustrations" at bounding box center [140, 223] width 64 height 6
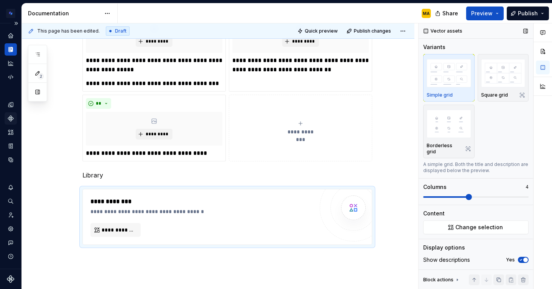
click at [476, 230] on div "Vector assets Variants Simple grid Square grid Borderless grid A simple grid. B…" at bounding box center [475, 156] width 115 height 266
click at [472, 226] on button "Change selection" at bounding box center [475, 227] width 105 height 14
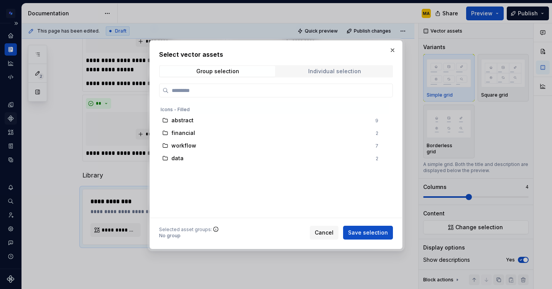
click at [332, 72] on div "Individual selection" at bounding box center [334, 71] width 53 height 6
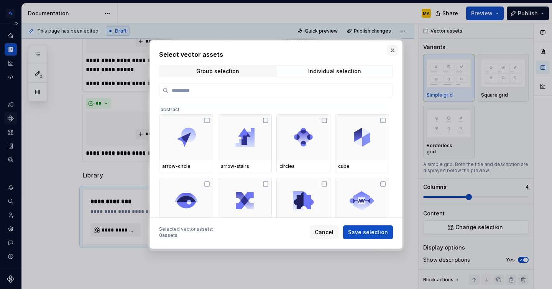
click at [393, 50] on button "button" at bounding box center [392, 50] width 11 height 11
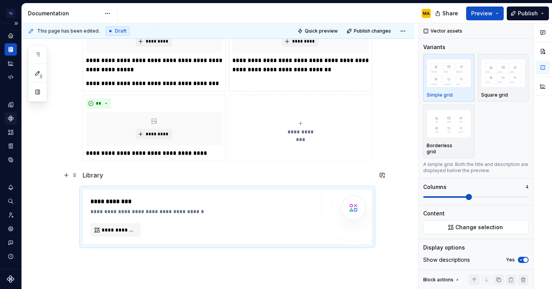
click at [83, 174] on div "**********" at bounding box center [218, 152] width 392 height 375
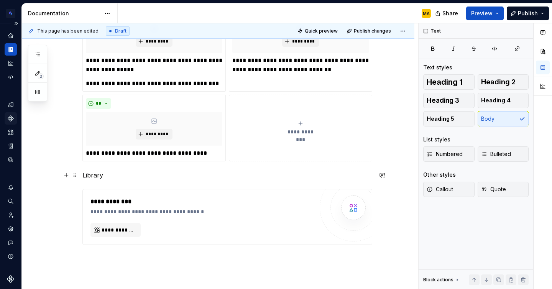
click at [113, 178] on p "Library" at bounding box center [227, 174] width 290 height 9
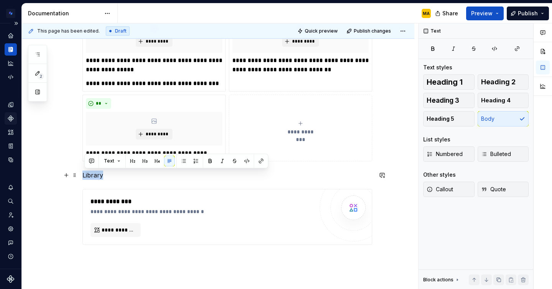
drag, startPoint x: 113, startPoint y: 178, endPoint x: 82, endPoint y: 177, distance: 31.0
click at [82, 177] on div "**********" at bounding box center [218, 152] width 392 height 375
click at [449, 82] on span "Heading 1" at bounding box center [444, 82] width 36 height 8
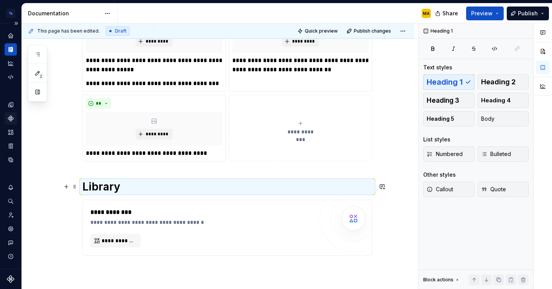
click at [139, 182] on h1 "Library" at bounding box center [227, 187] width 290 height 14
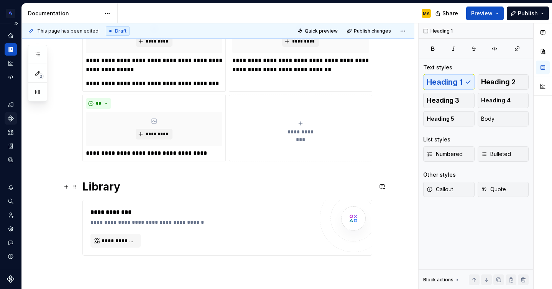
click at [130, 186] on h1 "Library" at bounding box center [227, 187] width 290 height 14
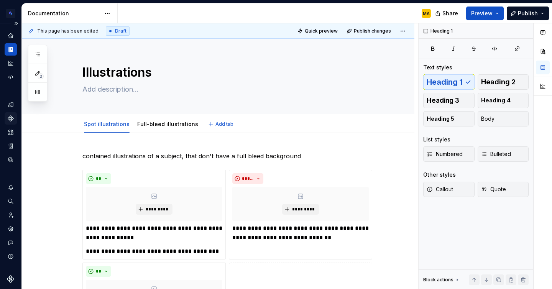
type textarea "*"
click at [87, 154] on p "contained illustrations of a subject, that don't have a full bleed background" at bounding box center [227, 155] width 290 height 9
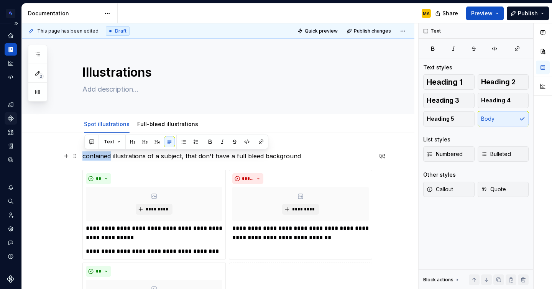
click at [87, 154] on p "contained illustrations of a subject, that don't have a full bleed background" at bounding box center [227, 155] width 290 height 9
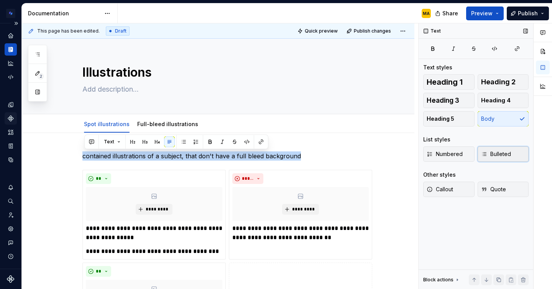
click at [493, 154] on span "Bulleted" at bounding box center [496, 154] width 30 height 8
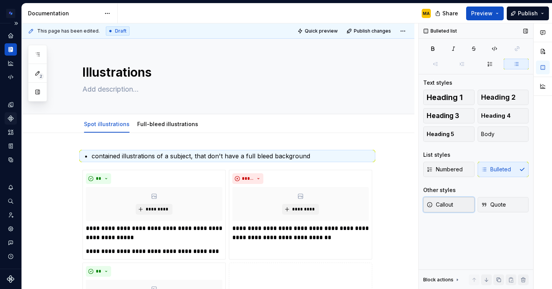
click at [448, 206] on span "Callout" at bounding box center [439, 205] width 26 height 8
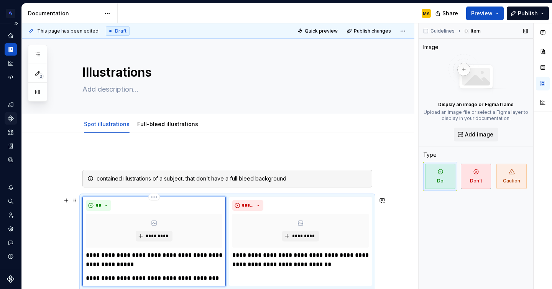
click at [140, 216] on div "*********" at bounding box center [154, 231] width 136 height 34
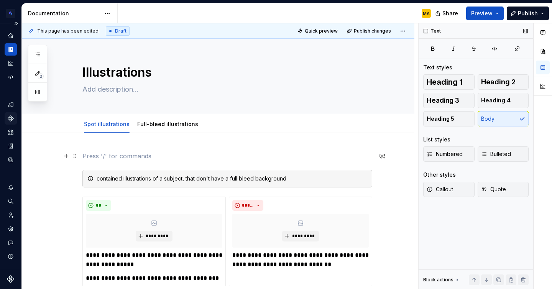
click at [108, 152] on p at bounding box center [227, 155] width 290 height 9
click at [78, 155] on span at bounding box center [75, 156] width 6 height 11
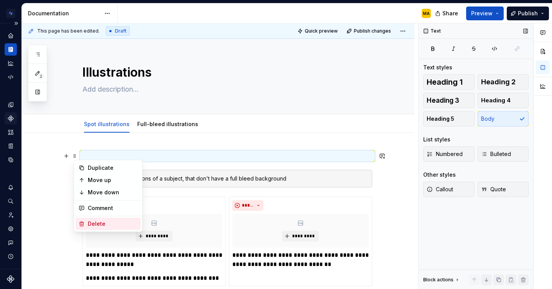
click at [109, 223] on div "Delete" at bounding box center [113, 224] width 50 height 8
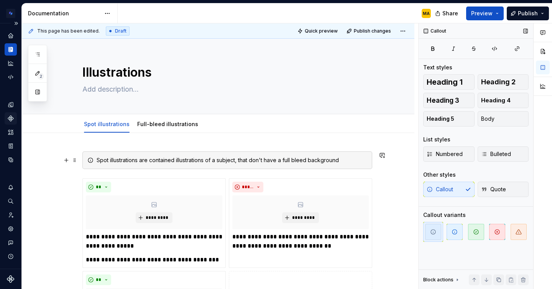
click at [241, 160] on div "Spot illustrations are contained illustrations of a subject, that don't have a …" at bounding box center [232, 160] width 270 height 8
click at [354, 159] on div "Spot illustrations are contained illustrations of a subject that don't have a f…" at bounding box center [232, 160] width 270 height 8
click at [152, 159] on div "Spot illustrations are contained illustrations of a subject that don't have a f…" at bounding box center [232, 160] width 270 height 8
click at [356, 160] on div "Spot illustrations are self-contained illustrations of a subject that don't hav…" at bounding box center [232, 160] width 270 height 8
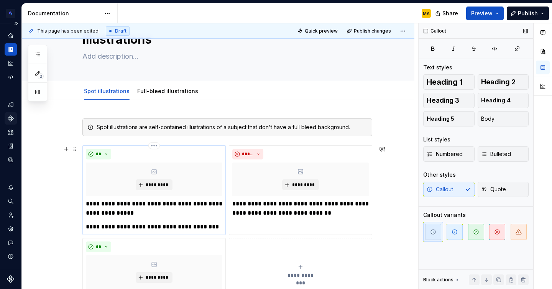
scroll to position [33, 0]
click at [97, 221] on div "**********" at bounding box center [154, 215] width 136 height 32
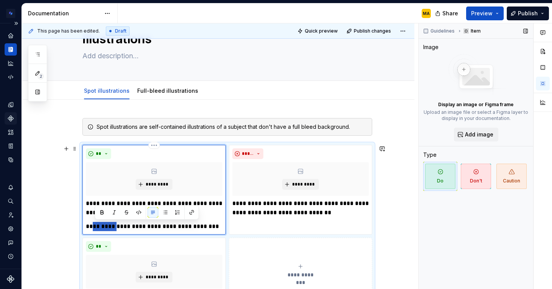
drag, startPoint x: 118, startPoint y: 226, endPoint x: 95, endPoint y: 225, distance: 23.0
click at [95, 225] on p "**********" at bounding box center [154, 226] width 136 height 9
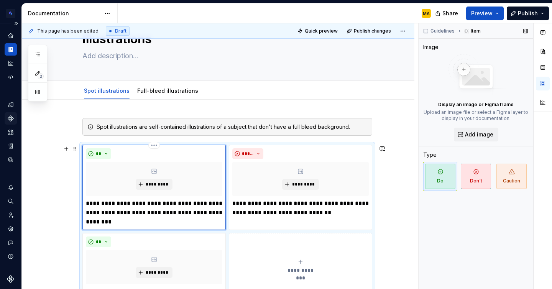
click at [192, 210] on p "**********" at bounding box center [154, 213] width 136 height 28
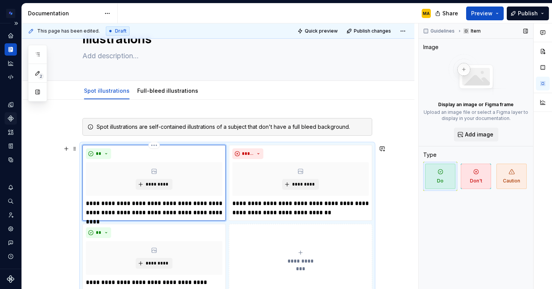
click at [200, 210] on p "**********" at bounding box center [154, 208] width 136 height 18
click at [199, 211] on p "**********" at bounding box center [154, 208] width 136 height 18
click at [180, 211] on p "**********" at bounding box center [154, 208] width 136 height 18
click at [195, 212] on p "**********" at bounding box center [154, 208] width 136 height 18
click at [224, 216] on div "**********" at bounding box center [153, 183] width 143 height 76
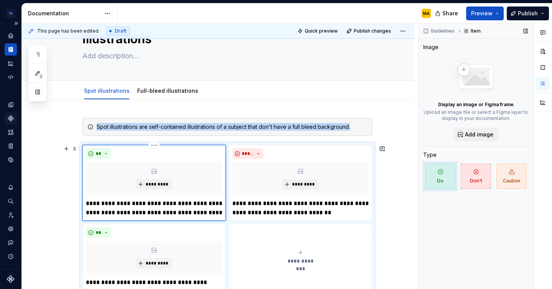
click at [217, 213] on p "**********" at bounding box center [154, 208] width 136 height 18
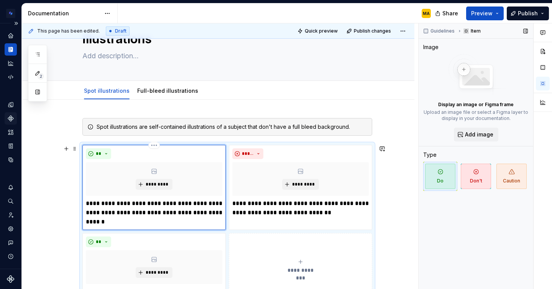
click at [123, 212] on p "**********" at bounding box center [154, 213] width 136 height 28
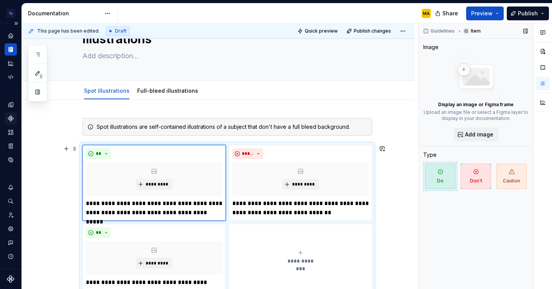
click at [67, 222] on div "**********" at bounding box center [218, 290] width 392 height 381
click at [309, 214] on p "**********" at bounding box center [300, 208] width 136 height 18
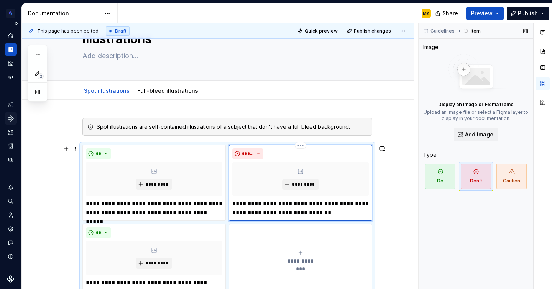
click at [330, 215] on p "**********" at bounding box center [300, 208] width 136 height 18
click at [395, 238] on div "**********" at bounding box center [218, 290] width 392 height 381
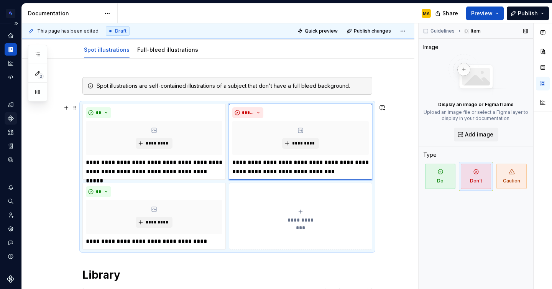
scroll to position [74, 0]
click at [89, 242] on p "**********" at bounding box center [154, 241] width 136 height 9
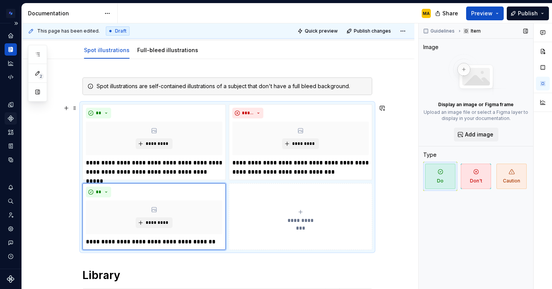
click at [56, 176] on div "**********" at bounding box center [218, 249] width 392 height 381
click at [76, 108] on span at bounding box center [75, 108] width 6 height 11
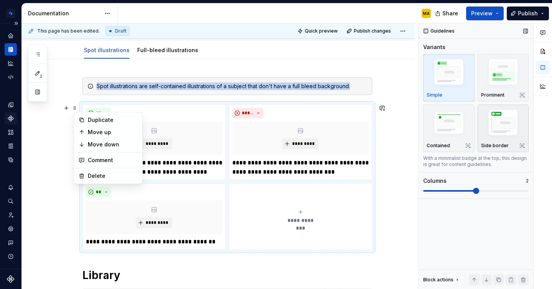
click at [501, 119] on img "button" at bounding box center [503, 123] width 44 height 33
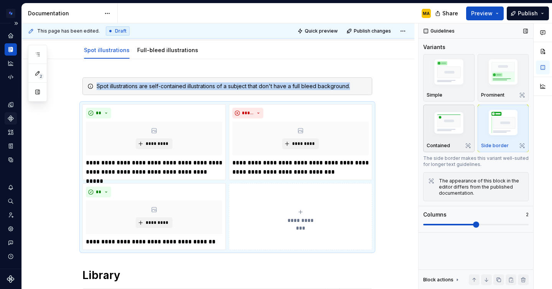
click at [455, 121] on img "button" at bounding box center [448, 124] width 44 height 30
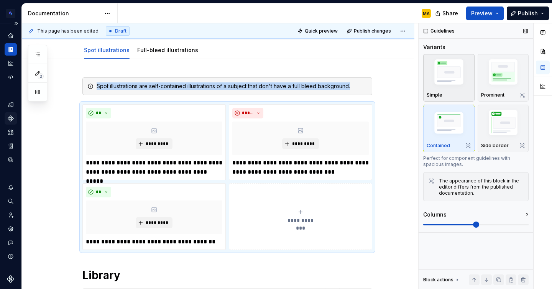
click at [453, 80] on img "button" at bounding box center [448, 73] width 44 height 33
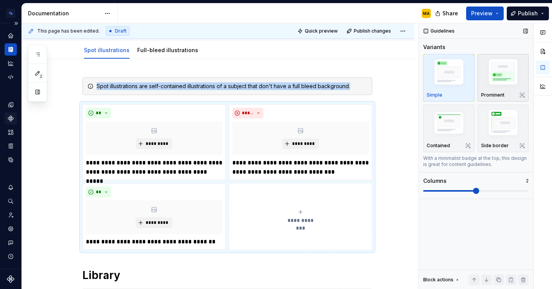
click at [501, 79] on img "button" at bounding box center [503, 73] width 44 height 33
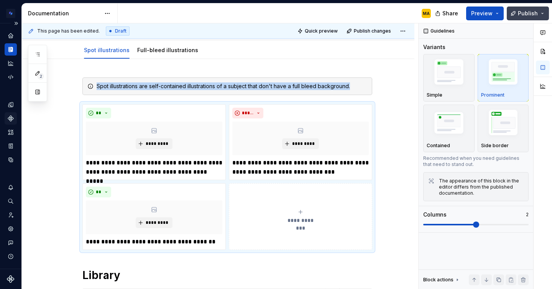
click at [517, 9] on button "Publish" at bounding box center [527, 14] width 42 height 14
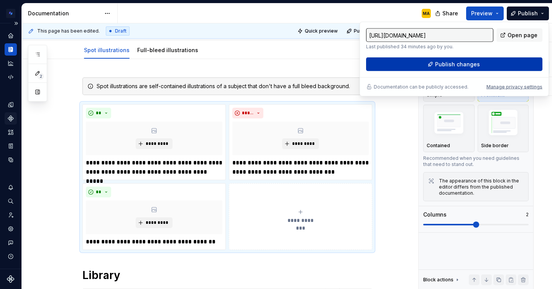
click at [441, 65] on span "Publish changes" at bounding box center [457, 65] width 45 height 8
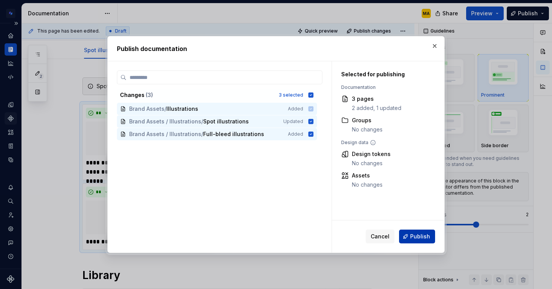
click at [416, 232] on span "Publish" at bounding box center [420, 236] width 20 height 8
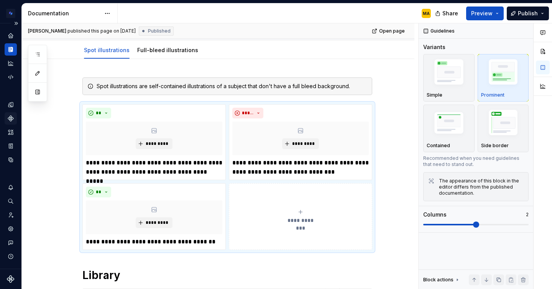
type textarea "*"
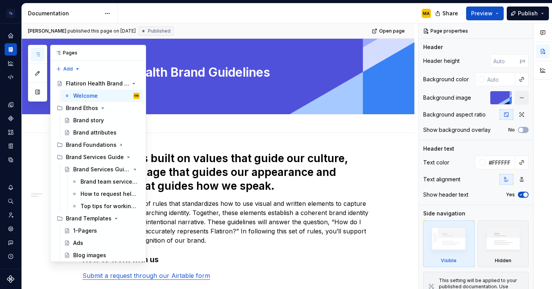
click at [33, 56] on button "button" at bounding box center [38, 54] width 14 height 14
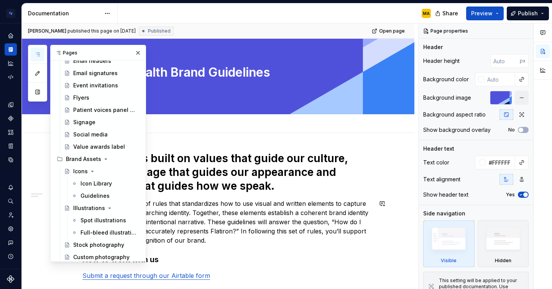
scroll to position [234, 0]
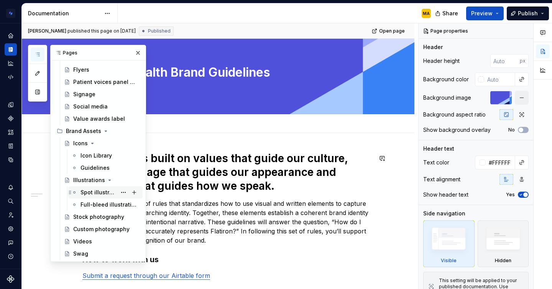
click at [90, 191] on div "Spot illustrations" at bounding box center [98, 192] width 36 height 8
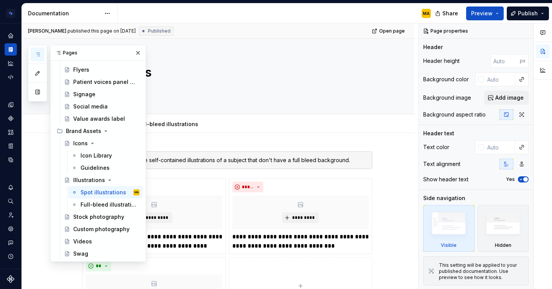
click at [236, 14] on div "MA" at bounding box center [277, 13] width 319 height 20
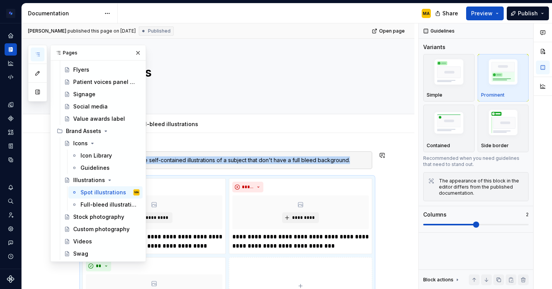
scroll to position [34, 0]
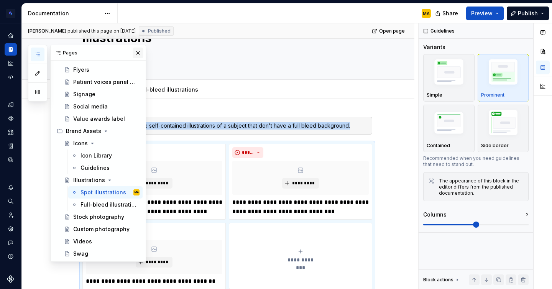
click at [138, 52] on button "button" at bounding box center [138, 52] width 11 height 11
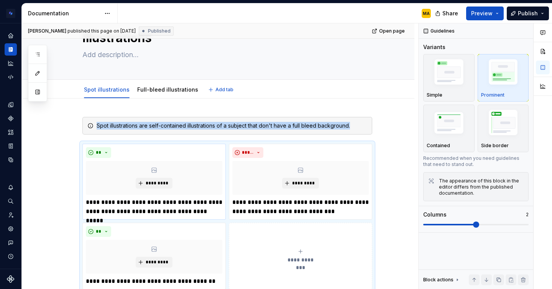
type textarea "*"
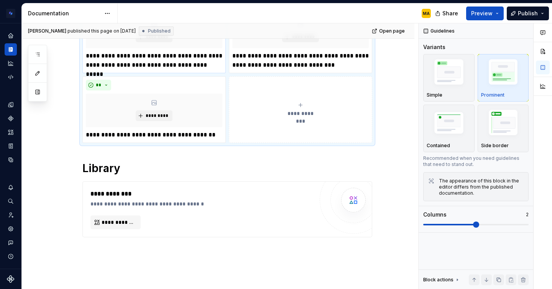
scroll to position [224, 0]
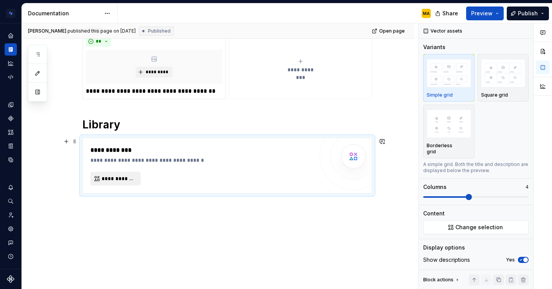
click at [114, 176] on span "**********" at bounding box center [118, 179] width 34 height 8
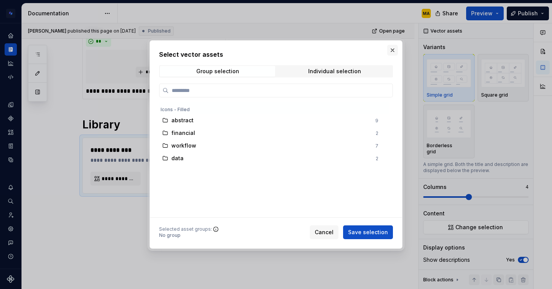
click at [390, 51] on button "button" at bounding box center [392, 50] width 11 height 11
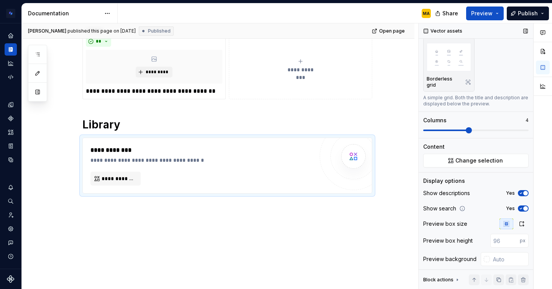
scroll to position [0, 0]
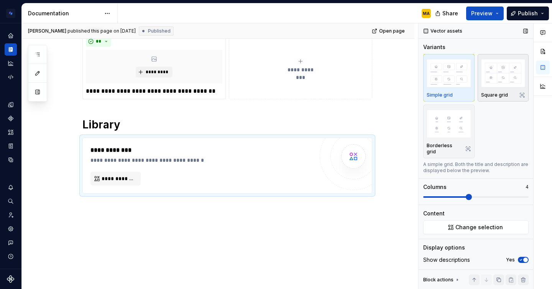
click at [512, 79] on img "button" at bounding box center [503, 73] width 44 height 28
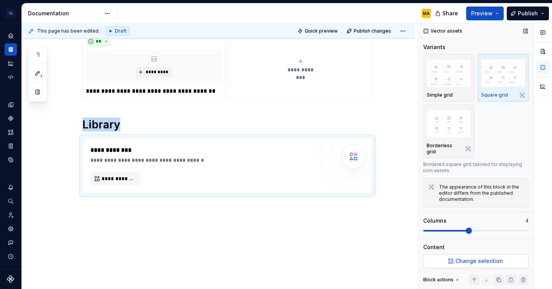
click at [471, 257] on span "Change selection" at bounding box center [478, 261] width 47 height 8
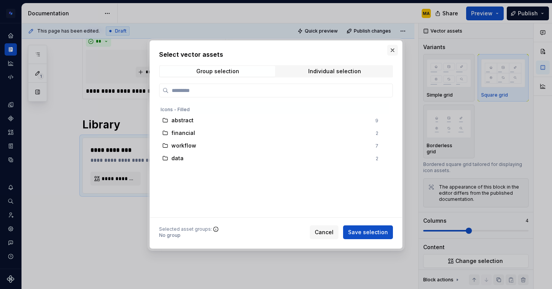
click at [390, 48] on button "button" at bounding box center [392, 50] width 11 height 11
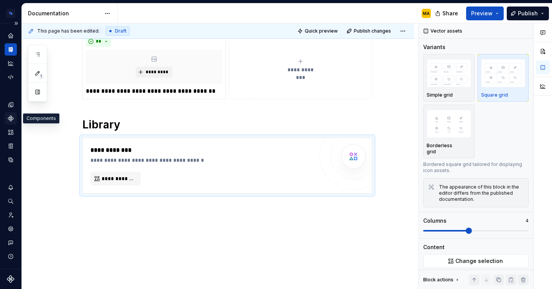
click at [15, 118] on div "Components" at bounding box center [11, 118] width 12 height 12
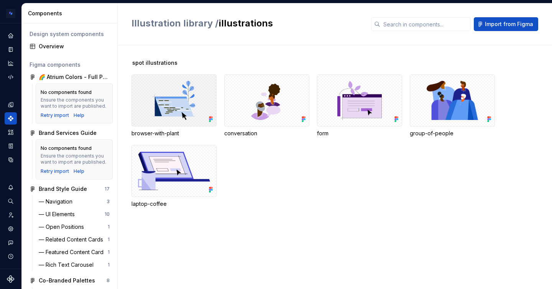
click at [182, 104] on div at bounding box center [173, 100] width 85 height 52
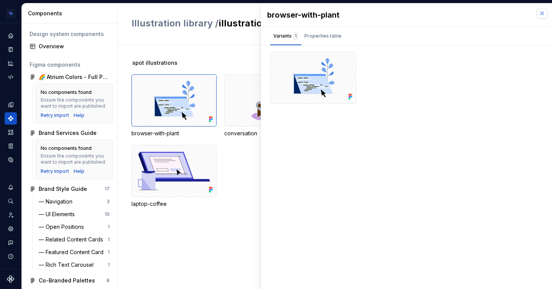
click at [541, 9] on button "button" at bounding box center [541, 13] width 11 height 11
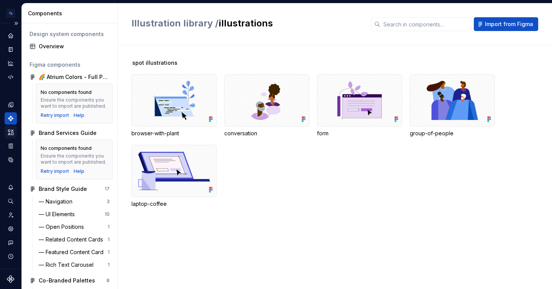
click at [11, 133] on icon "Assets" at bounding box center [10, 131] width 5 height 5
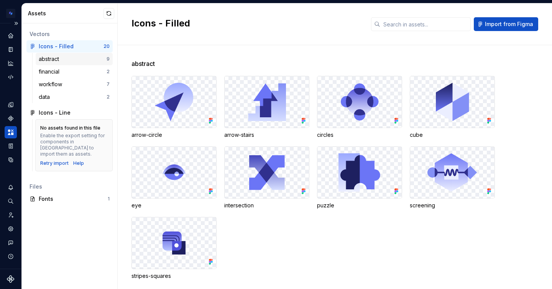
click at [67, 60] on div "abstract" at bounding box center [73, 59] width 68 height 8
click at [62, 70] on div "financial" at bounding box center [51, 72] width 24 height 8
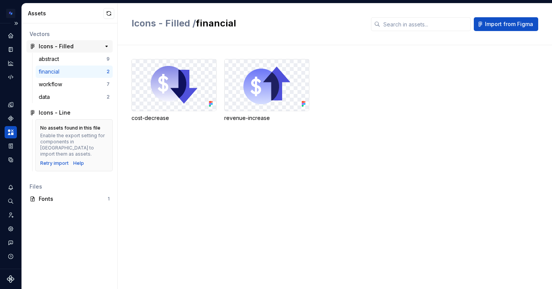
click at [57, 44] on div "Icons - Filled" at bounding box center [56, 47] width 35 height 8
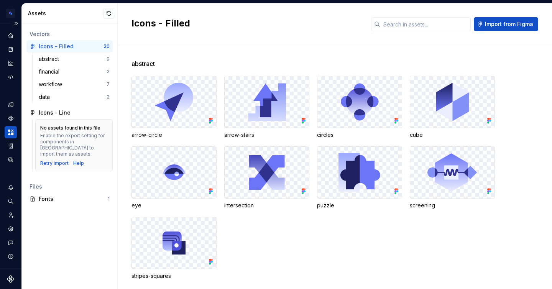
click at [69, 241] on div "Vectors Icons - Filled 20 abstract 9 financial 2 workflow 7 data 2 Icons - Line…" at bounding box center [69, 155] width 95 height 265
click at [488, 26] on span "Import from Figma" at bounding box center [508, 24] width 48 height 8
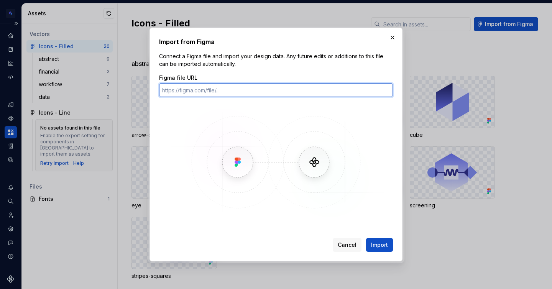
paste input "[URL][DOMAIN_NAME]"
type input "[URL][DOMAIN_NAME]"
click at [366, 238] on button "Import" at bounding box center [379, 245] width 27 height 14
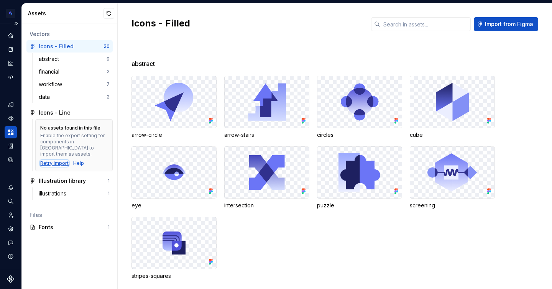
click at [57, 160] on div "Retry import" at bounding box center [54, 163] width 28 height 6
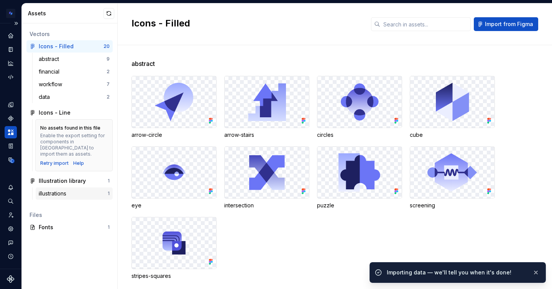
click at [61, 187] on div "illustrations 1" at bounding box center [74, 193] width 77 height 12
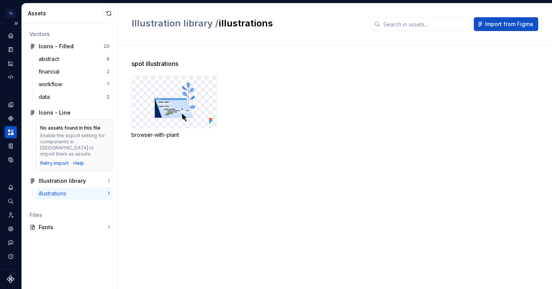
click at [84, 190] on div "illustrations" at bounding box center [73, 194] width 69 height 8
click at [253, 185] on div "spot illustrations browser-with-plant" at bounding box center [341, 167] width 420 height 244
click at [76, 190] on div "illustrations" at bounding box center [73, 194] width 69 height 8
click at [156, 62] on span "spot illustrations" at bounding box center [154, 63] width 47 height 9
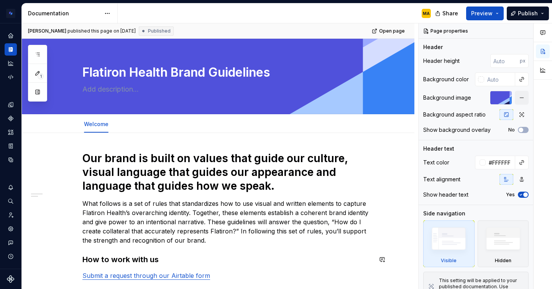
click at [164, 258] on h3 "How to work with us" at bounding box center [227, 259] width 290 height 11
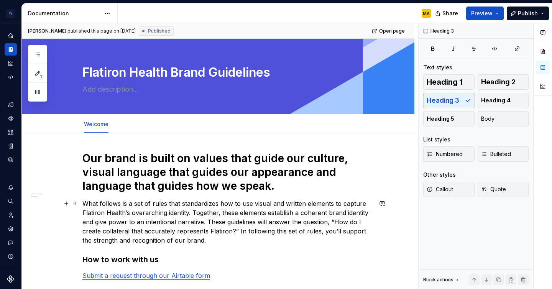
click at [212, 241] on p "What follows is a set of rules that standardizes how to use visual and written …" at bounding box center [227, 222] width 290 height 46
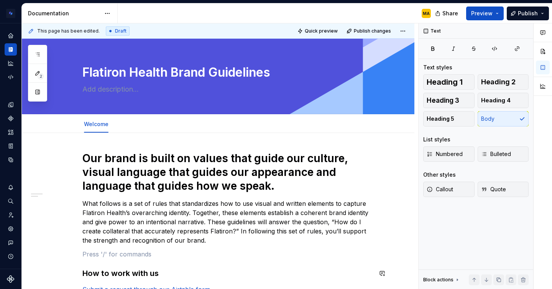
scroll to position [111, 0]
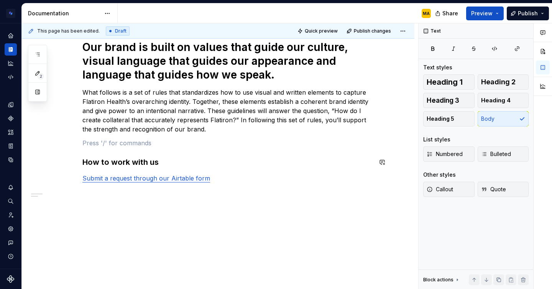
click at [215, 236] on div "Our brand is built on values that guide our culture, visual language that guide…" at bounding box center [218, 157] width 392 height 270
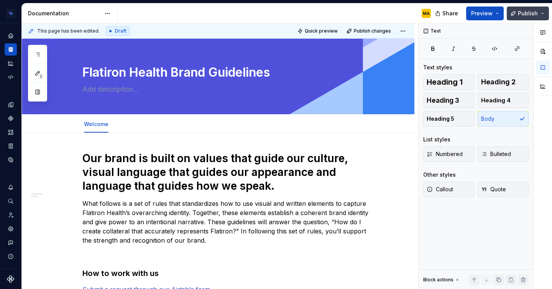
click at [516, 11] on button "Publish" at bounding box center [527, 14] width 42 height 14
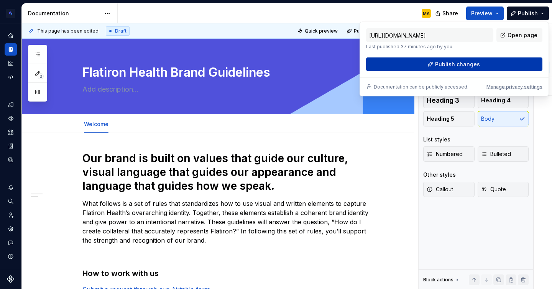
click at [450, 68] on span "Publish changes" at bounding box center [457, 65] width 45 height 8
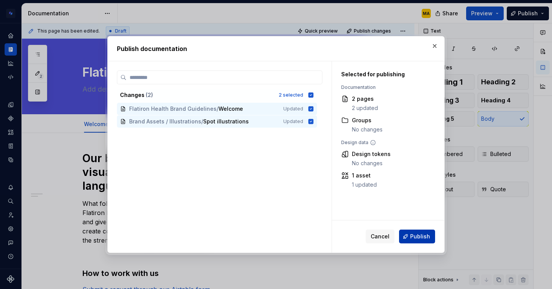
click at [417, 234] on span "Publish" at bounding box center [420, 236] width 20 height 8
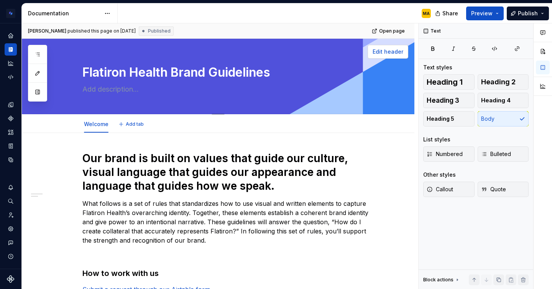
click at [382, 45] on button "Edit header" at bounding box center [387, 52] width 41 height 14
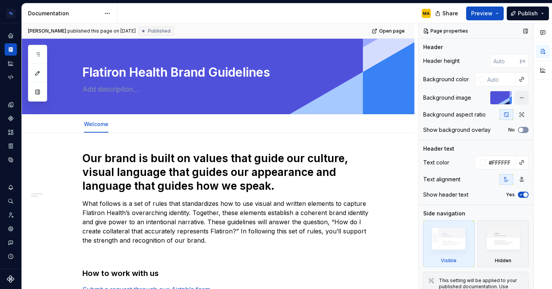
click at [524, 132] on button "No" at bounding box center [522, 130] width 11 height 6
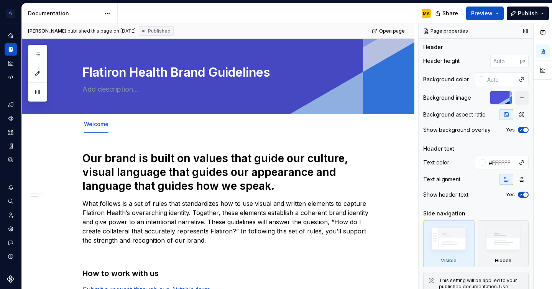
click at [524, 132] on span "button" at bounding box center [525, 130] width 5 height 5
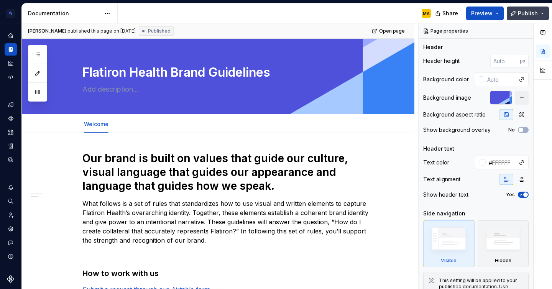
click at [530, 14] on span "Publish" at bounding box center [527, 14] width 20 height 8
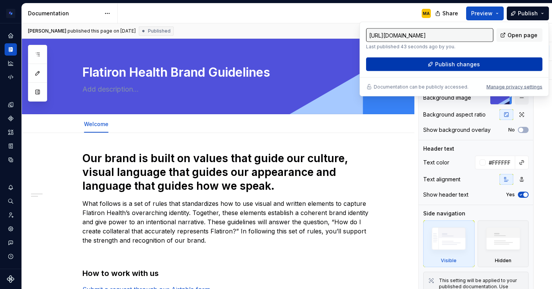
click at [460, 62] on span "Publish changes" at bounding box center [457, 65] width 45 height 8
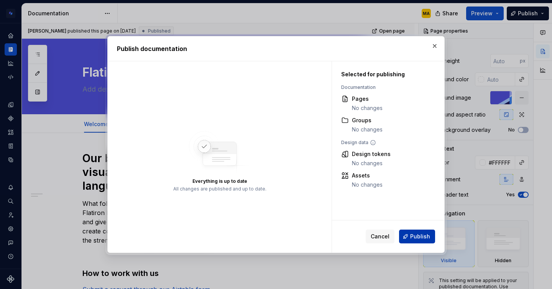
click at [423, 237] on span "Publish" at bounding box center [420, 236] width 20 height 8
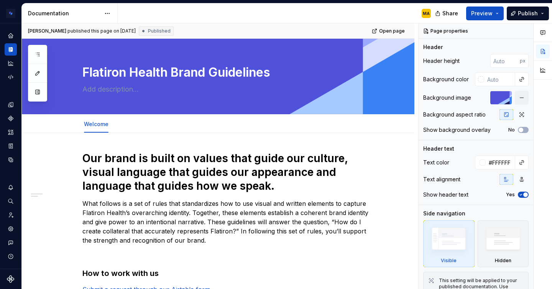
click at [542, 192] on div at bounding box center [542, 156] width 18 height 266
click at [521, 10] on span "Publish" at bounding box center [527, 14] width 20 height 8
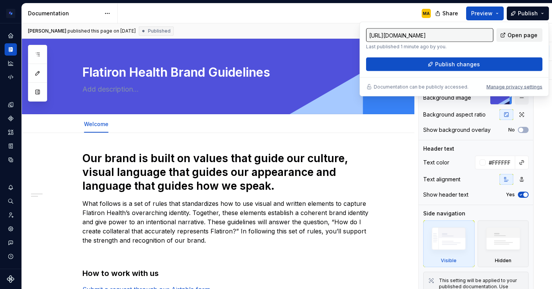
click at [514, 33] on span "Open page" at bounding box center [522, 35] width 30 height 8
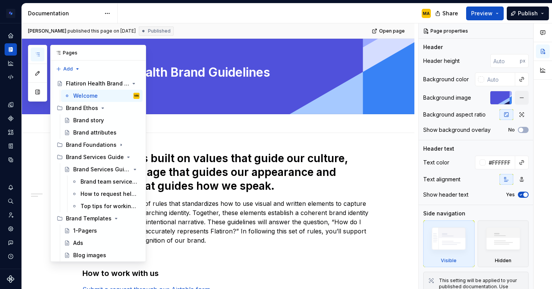
click at [35, 52] on icon "button" at bounding box center [37, 54] width 6 height 6
click at [60, 158] on icon "Page tree" at bounding box center [60, 157] width 6 height 6
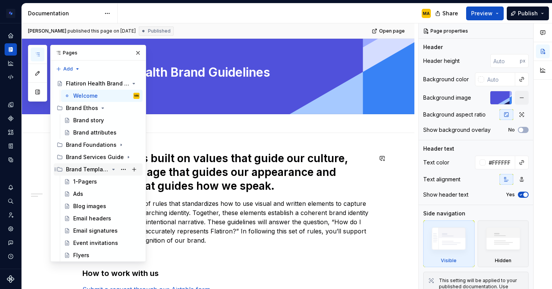
click at [59, 167] on icon "Page tree" at bounding box center [60, 169] width 6 height 6
click at [57, 180] on icon "Page tree" at bounding box center [55, 181] width 6 height 6
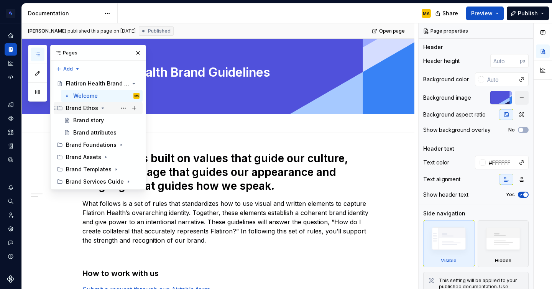
click at [60, 106] on icon "Page tree" at bounding box center [60, 108] width 6 height 6
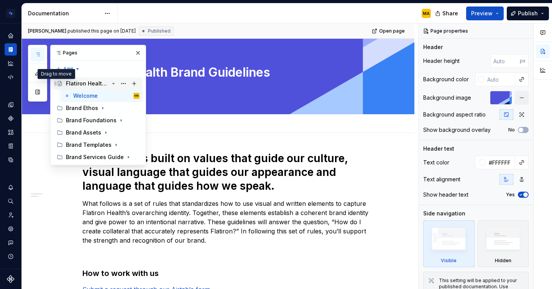
click at [58, 82] on icon "Page tree" at bounding box center [55, 83] width 6 height 6
click at [525, 11] on span "Publish" at bounding box center [527, 14] width 20 height 8
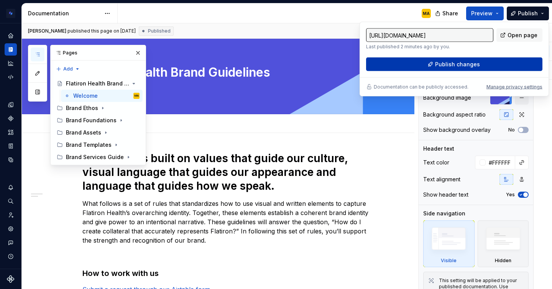
click at [444, 66] on span "Publish changes" at bounding box center [457, 65] width 45 height 8
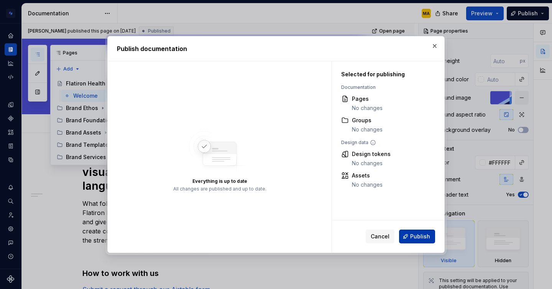
click at [410, 236] on button "Publish" at bounding box center [417, 236] width 36 height 14
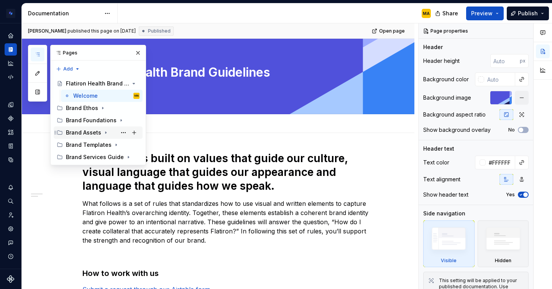
click at [83, 131] on div "Brand Assets" at bounding box center [83, 133] width 35 height 8
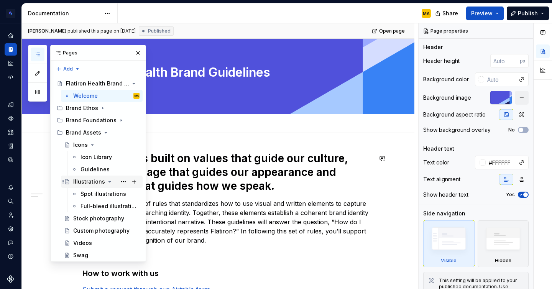
click at [88, 178] on div "Illustrations" at bounding box center [89, 182] width 32 height 8
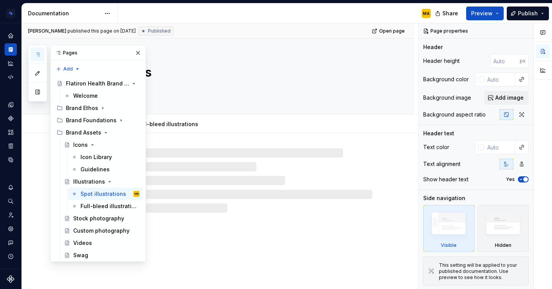
click at [38, 54] on icon "button" at bounding box center [37, 54] width 6 height 6
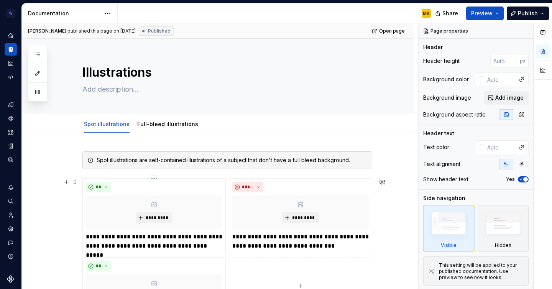
scroll to position [224, 0]
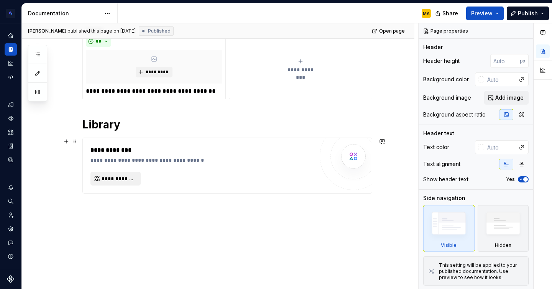
click at [110, 173] on button "**********" at bounding box center [115, 179] width 50 height 14
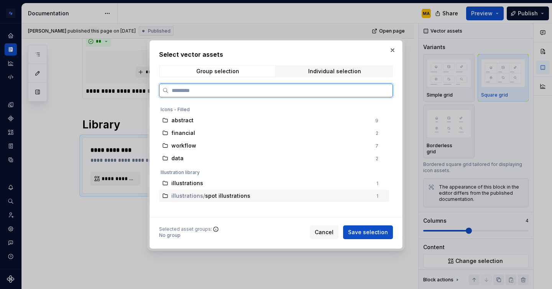
click at [227, 198] on span "spot illustrations" at bounding box center [227, 196] width 45 height 8
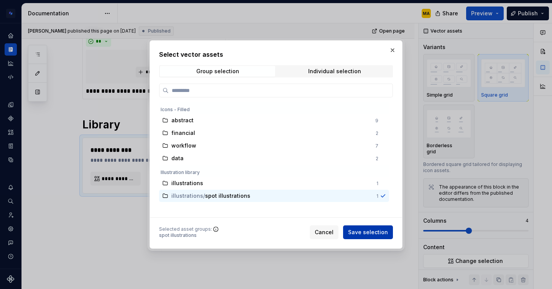
click at [360, 234] on span "Save selection" at bounding box center [368, 232] width 40 height 8
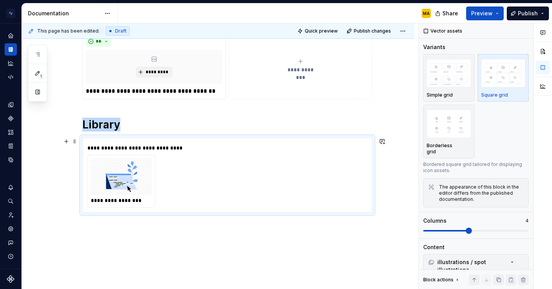
click at [119, 180] on img at bounding box center [121, 176] width 55 height 31
click at [100, 147] on div "**********" at bounding box center [227, 148] width 280 height 8
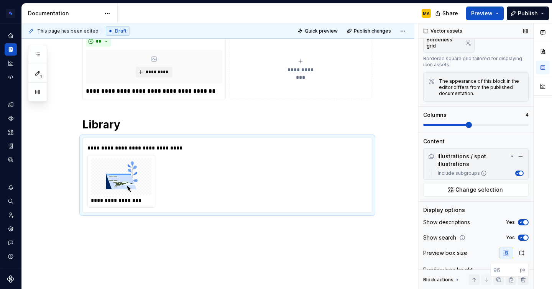
scroll to position [135, 0]
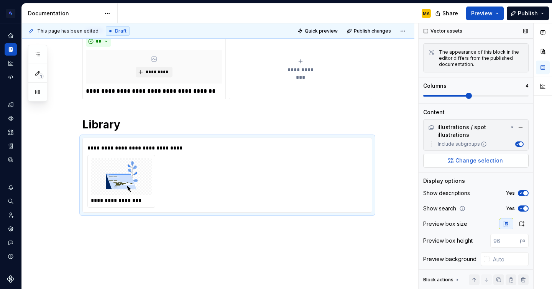
click at [468, 157] on span "Change selection" at bounding box center [478, 161] width 47 height 8
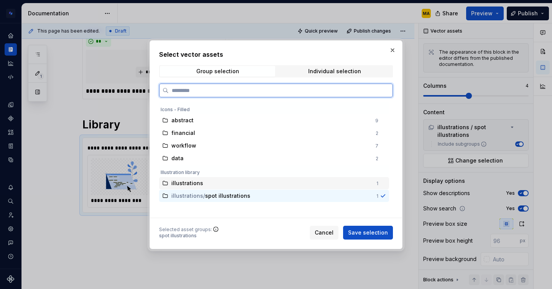
click at [319, 183] on div "illustrations" at bounding box center [271, 183] width 200 height 8
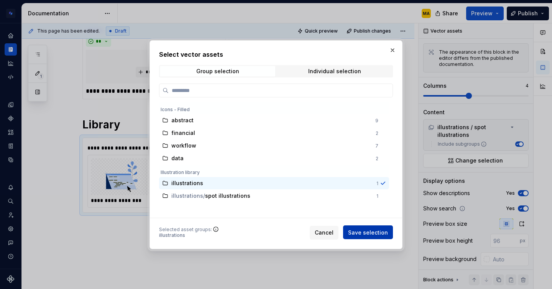
click at [368, 231] on span "Save selection" at bounding box center [368, 232] width 40 height 8
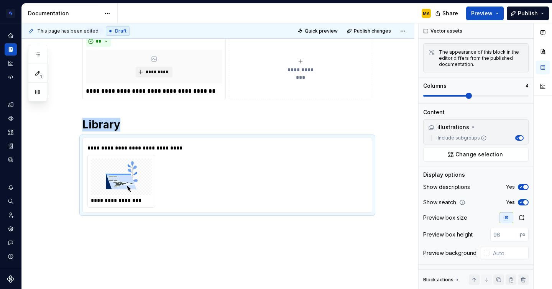
scroll to position [129, 0]
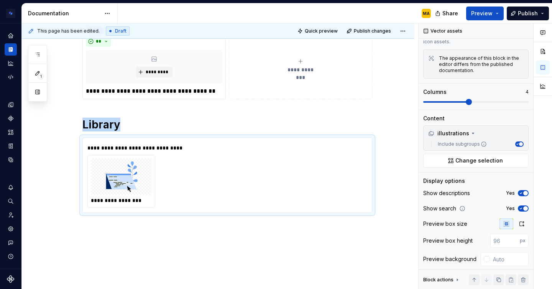
click at [323, 234] on div "**********" at bounding box center [218, 108] width 392 height 400
type textarea "*"
click at [146, 165] on img at bounding box center [121, 176] width 55 height 31
click at [480, 161] on div "Comments Open comments No comments yet Select ‘Comment’ from the block context …" at bounding box center [475, 156] width 115 height 266
click at [479, 158] on span "Change selection" at bounding box center [478, 161] width 47 height 8
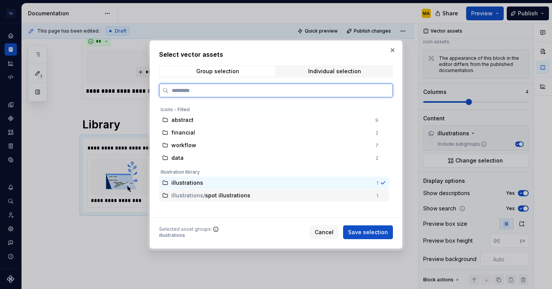
click at [310, 197] on div "illustrations / spot illustrations" at bounding box center [271, 195] width 200 height 8
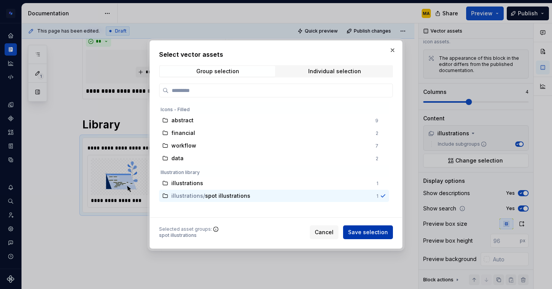
click at [366, 232] on span "Save selection" at bounding box center [368, 232] width 40 height 8
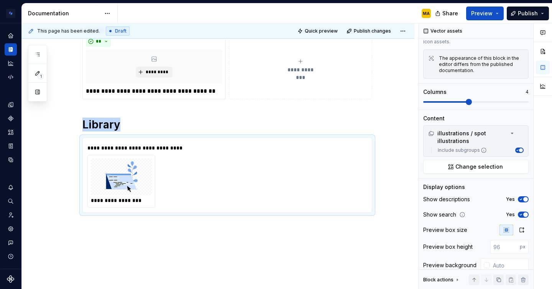
scroll to position [244, 0]
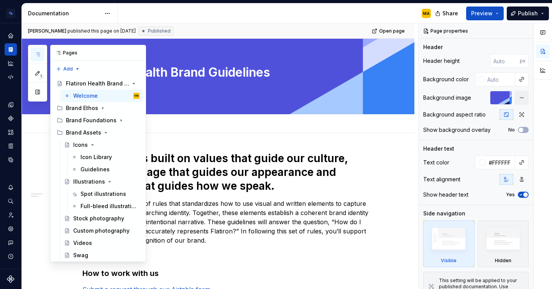
click at [39, 55] on icon "button" at bounding box center [37, 54] width 6 height 6
click at [96, 194] on div "Spot illustrations" at bounding box center [98, 194] width 36 height 8
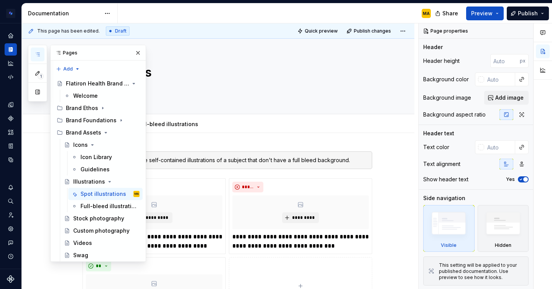
click at [187, 21] on div "MA" at bounding box center [277, 13] width 319 height 20
click at [138, 52] on button "button" at bounding box center [138, 52] width 11 height 11
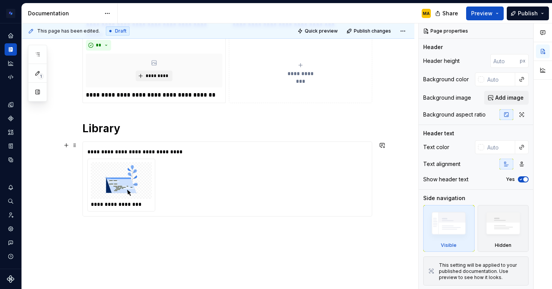
scroll to position [244, 0]
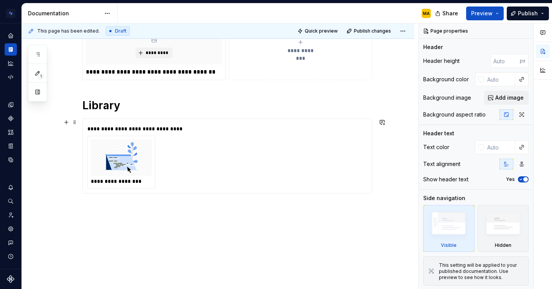
click at [111, 139] on div at bounding box center [121, 157] width 61 height 37
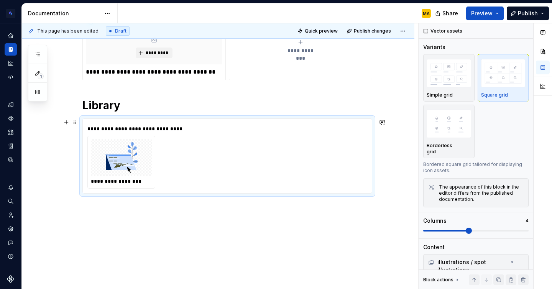
type textarea "*"
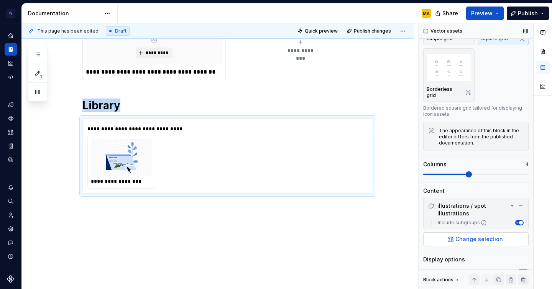
click at [471, 235] on span "Change selection" at bounding box center [478, 239] width 47 height 8
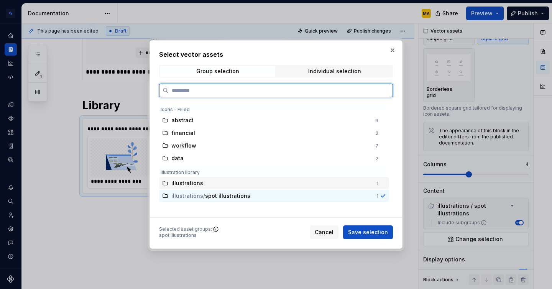
click at [199, 180] on span "illustrations" at bounding box center [187, 183] width 32 height 8
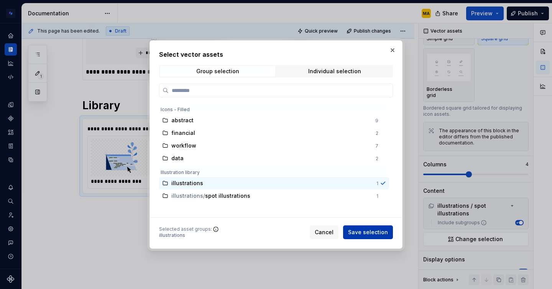
click at [361, 235] on span "Save selection" at bounding box center [368, 232] width 40 height 8
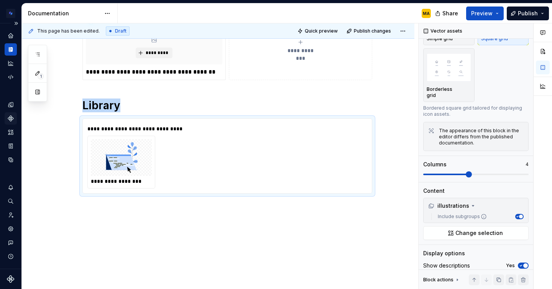
click at [9, 116] on icon "Components" at bounding box center [10, 118] width 7 height 7
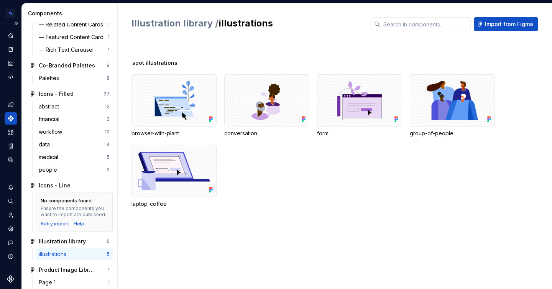
scroll to position [222, 0]
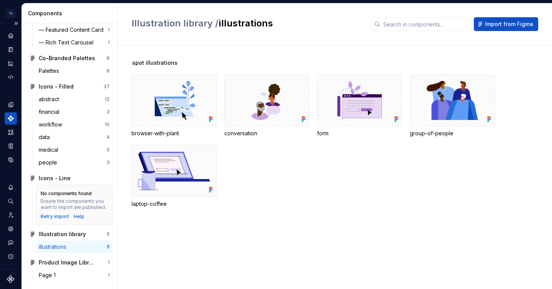
click at [87, 242] on div "illustrations 5" at bounding box center [74, 247] width 77 height 12
click at [87, 237] on div "Illustration library" at bounding box center [67, 234] width 57 height 8
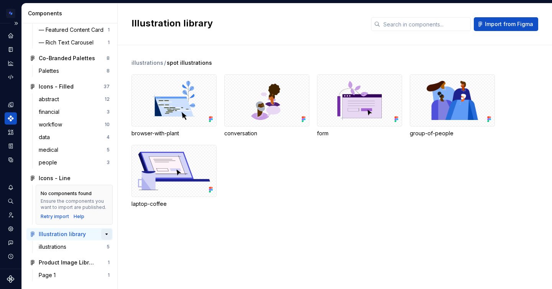
click at [106, 232] on button "button" at bounding box center [106, 234] width 11 height 11
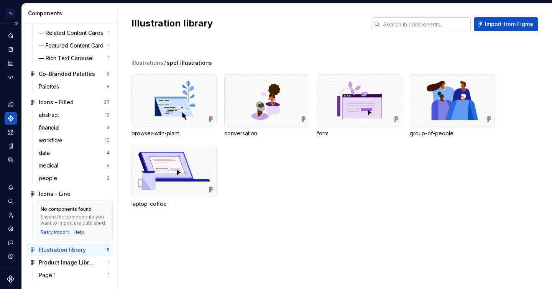
click at [411, 30] on input "text" at bounding box center [425, 24] width 90 height 14
paste input "[URL][DOMAIN_NAME]"
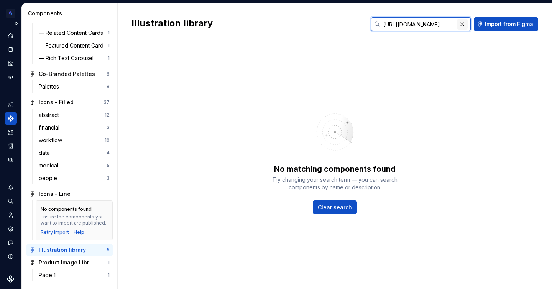
type input "[URL][DOMAIN_NAME]"
click at [465, 23] on button "button" at bounding box center [462, 24] width 11 height 11
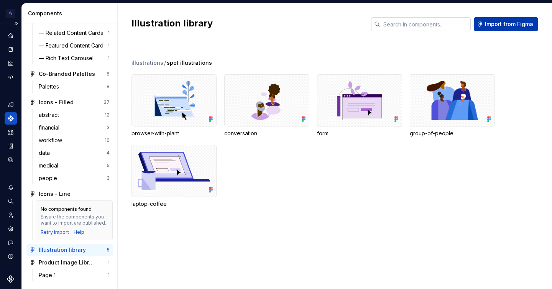
click at [492, 22] on span "Import from Figma" at bounding box center [508, 24] width 48 height 8
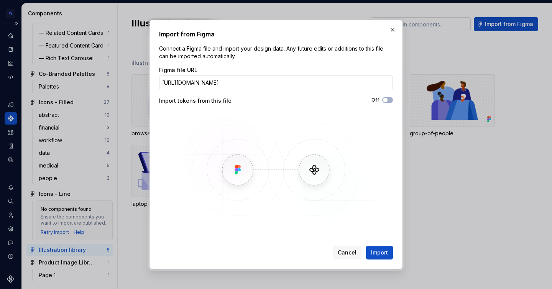
scroll to position [0, 70]
type input "[URL][DOMAIN_NAME]"
click at [370, 247] on button "Import" at bounding box center [379, 252] width 27 height 14
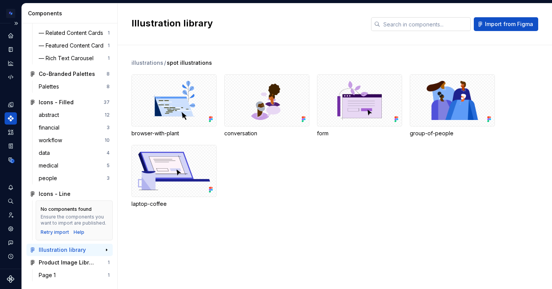
click at [34, 247] on icon at bounding box center [32, 250] width 6 height 6
click at [105, 248] on button "button" at bounding box center [106, 249] width 11 height 11
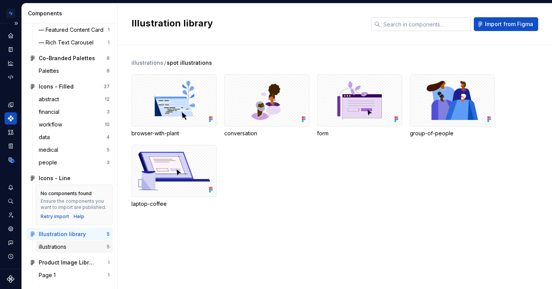
click at [74, 245] on div "illustrations" at bounding box center [73, 247] width 68 height 8
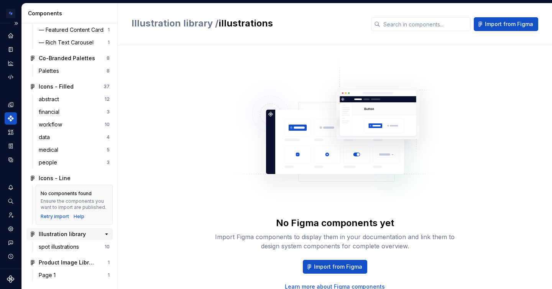
click at [56, 236] on div "Illustration library" at bounding box center [62, 234] width 47 height 8
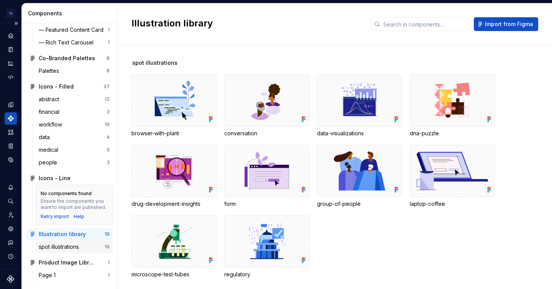
click at [58, 248] on div "spot illustrations" at bounding box center [60, 247] width 43 height 8
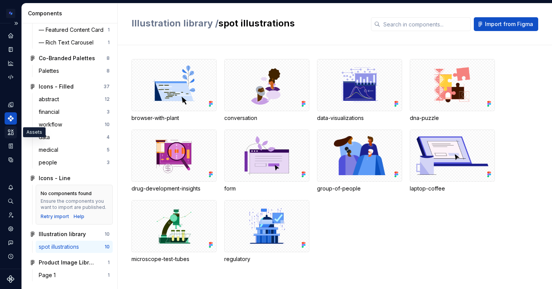
click at [10, 131] on icon "Assets" at bounding box center [10, 132] width 7 height 7
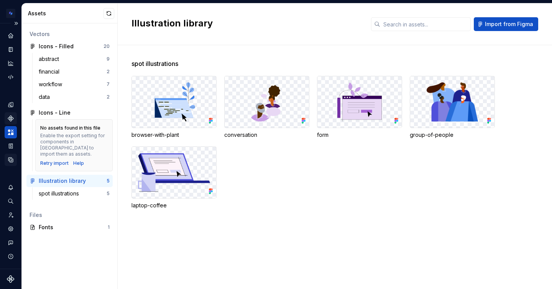
click at [10, 161] on icon "Data sources" at bounding box center [10, 159] width 7 height 7
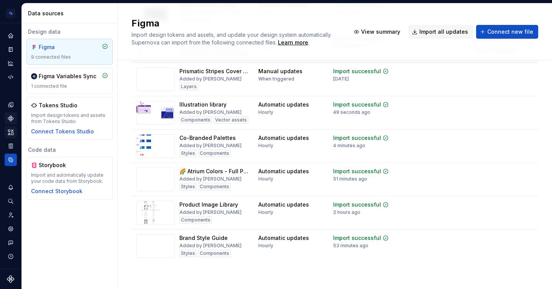
scroll to position [127, 0]
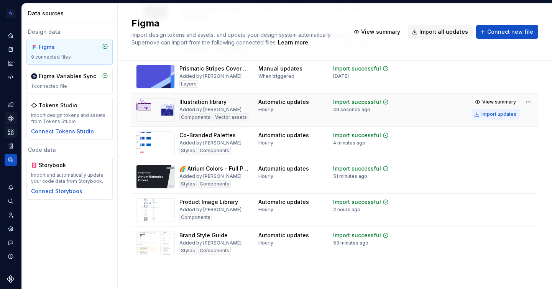
click at [505, 112] on div "Import updates" at bounding box center [498, 114] width 35 height 6
click at [12, 36] on icon "Home" at bounding box center [10, 35] width 5 height 5
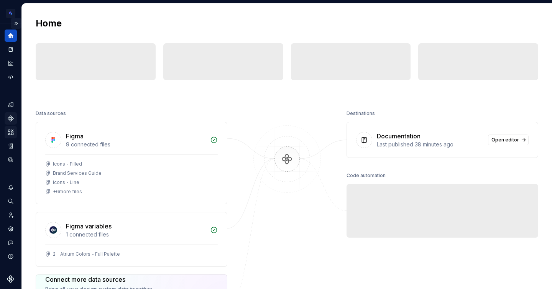
click at [15, 25] on button "Expand sidebar" at bounding box center [16, 23] width 11 height 11
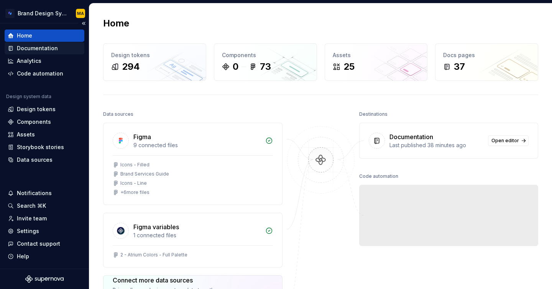
click at [28, 49] on div "Documentation" at bounding box center [37, 48] width 41 height 8
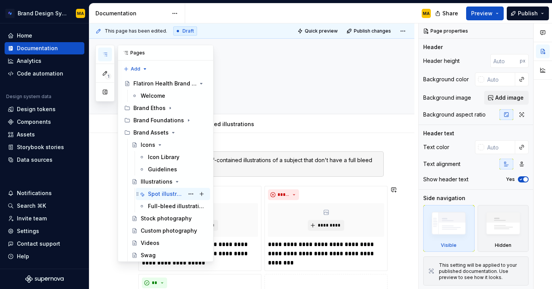
click at [164, 188] on div "Spot illustrations MA" at bounding box center [173, 194] width 74 height 12
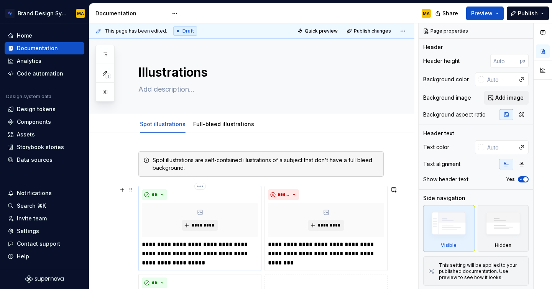
scroll to position [221, 0]
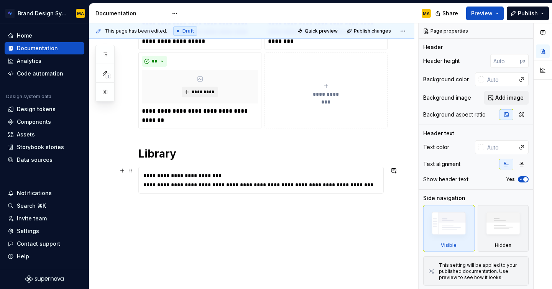
click at [200, 182] on div "**********" at bounding box center [262, 185] width 239 height 8
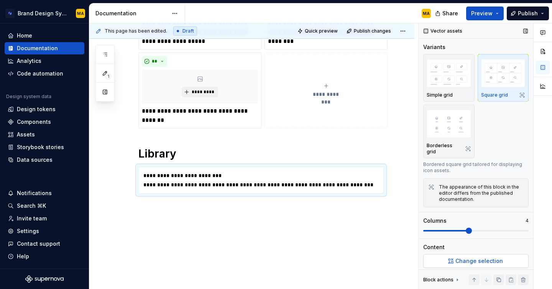
click at [492, 257] on span "Change selection" at bounding box center [478, 261] width 47 height 8
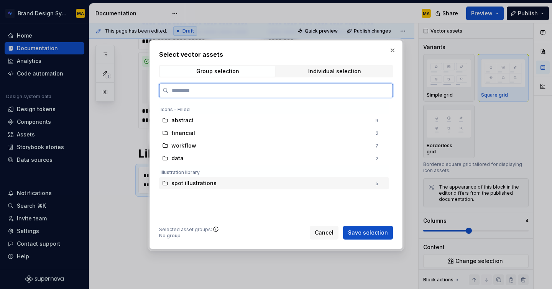
click at [201, 184] on span "spot illustrations" at bounding box center [193, 183] width 45 height 8
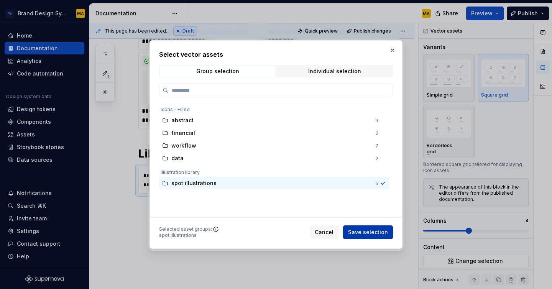
click at [365, 233] on span "Save selection" at bounding box center [368, 232] width 40 height 8
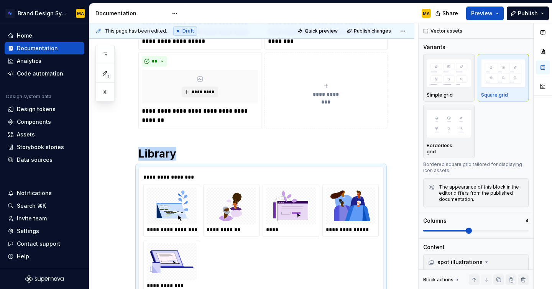
scroll to position [0, 0]
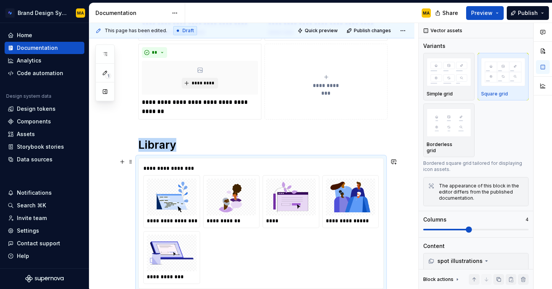
click at [406, 218] on div "**********" at bounding box center [251, 144] width 325 height 482
click at [521, 8] on button "Publish" at bounding box center [527, 13] width 42 height 14
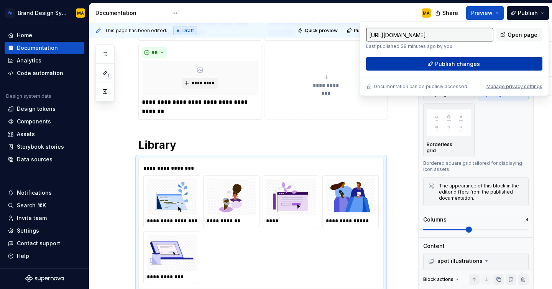
click at [448, 65] on span "Publish changes" at bounding box center [457, 64] width 45 height 8
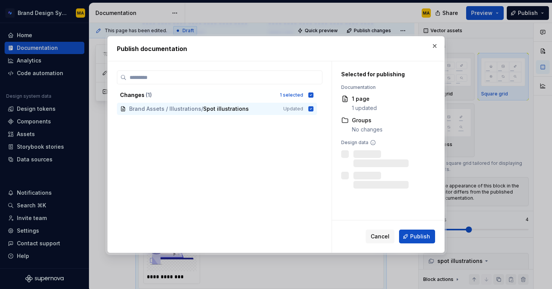
click at [413, 227] on div "Cancel Publish" at bounding box center [388, 236] width 112 height 32
click at [415, 233] on span "Publish" at bounding box center [420, 236] width 20 height 8
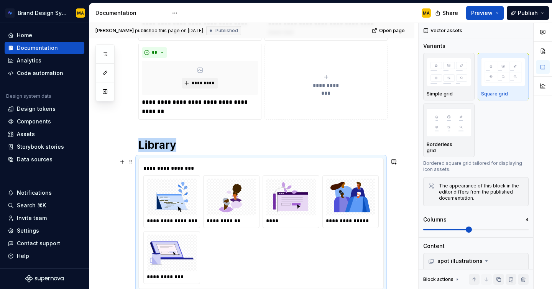
click at [152, 191] on img at bounding box center [172, 197] width 44 height 31
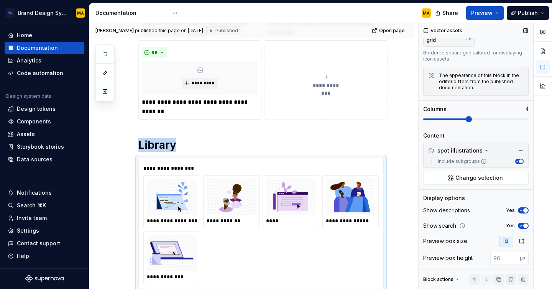
scroll to position [115, 0]
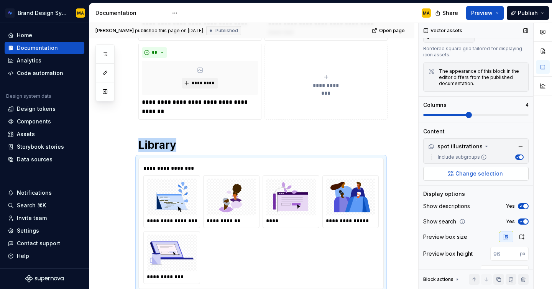
click at [473, 170] on span "Change selection" at bounding box center [478, 174] width 47 height 8
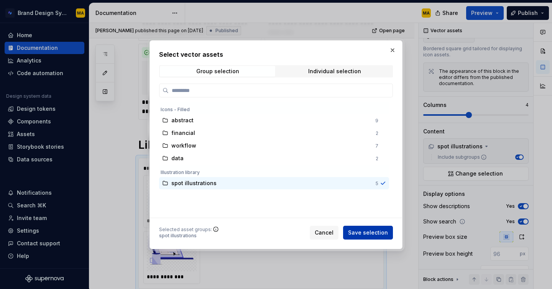
click at [368, 232] on span "Save selection" at bounding box center [368, 232] width 40 height 8
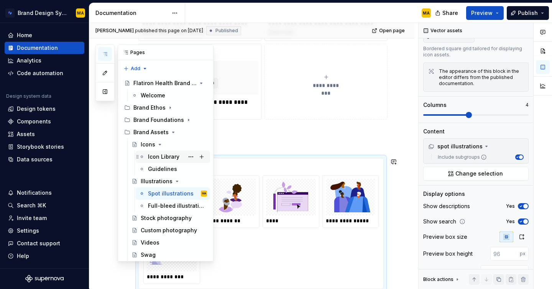
click at [160, 159] on div "Icon Library" at bounding box center [163, 157] width 31 height 8
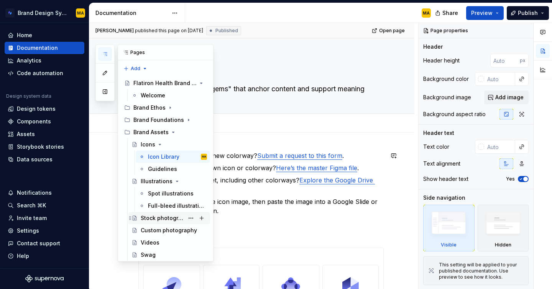
click at [148, 216] on div "Stock photography" at bounding box center [162, 218] width 43 height 8
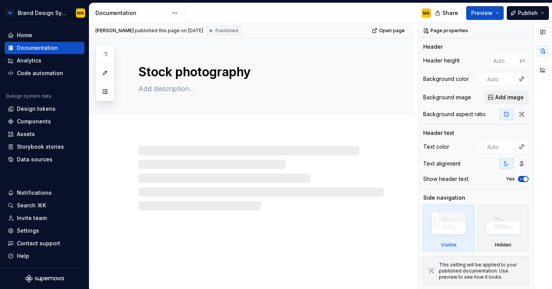
type textarea "*"
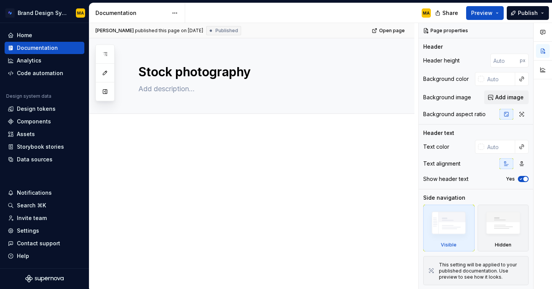
click at [209, 169] on div at bounding box center [260, 163] width 245 height 29
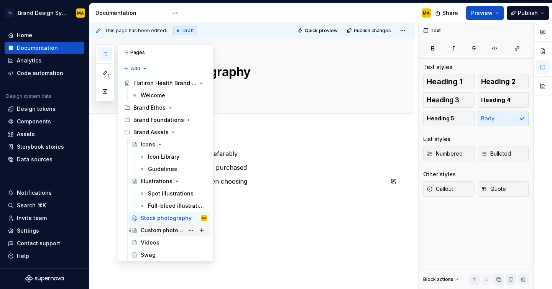
click at [169, 229] on div "Custom photography" at bounding box center [162, 230] width 43 height 8
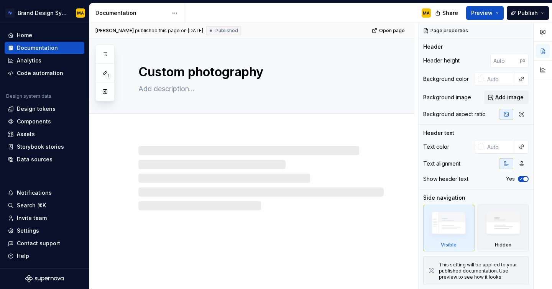
type textarea "*"
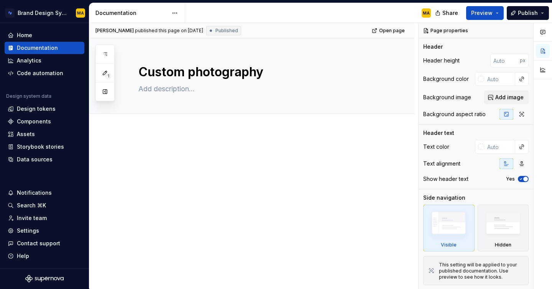
click at [167, 152] on p at bounding box center [260, 153] width 245 height 9
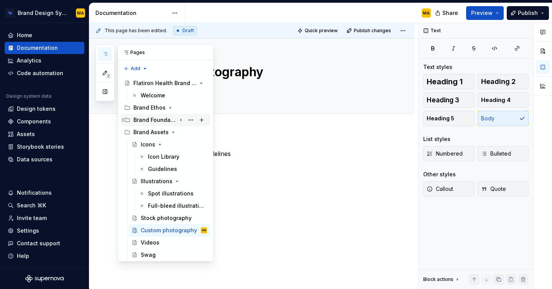
click at [143, 118] on div "Brand Foundations" at bounding box center [154, 120] width 43 height 8
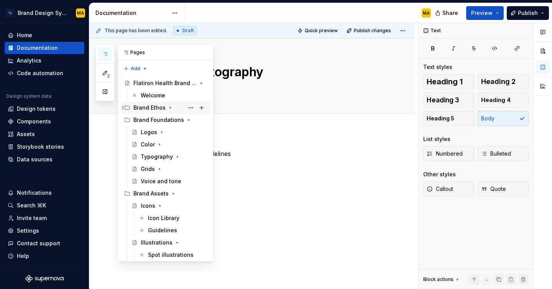
click at [151, 108] on div "Brand Ethos" at bounding box center [149, 108] width 32 height 8
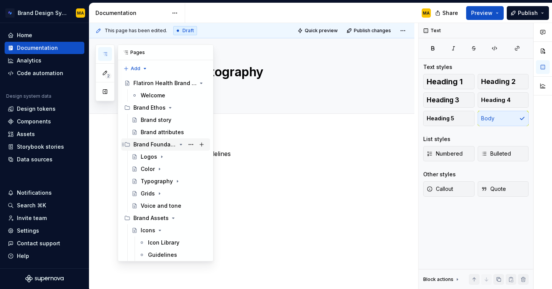
click at [153, 141] on div "Brand Foundations" at bounding box center [154, 145] width 43 height 8
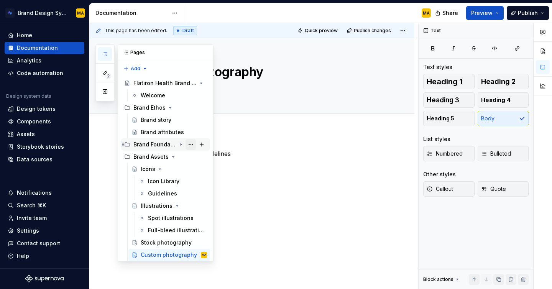
click at [189, 145] on button "Page tree" at bounding box center [190, 144] width 11 height 11
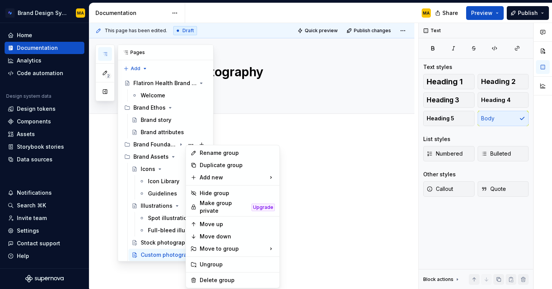
click at [159, 146] on div "2 Pages Add Accessibility guide for tree Page tree. Navigate the tree with the …" at bounding box center [154, 152] width 118 height 217
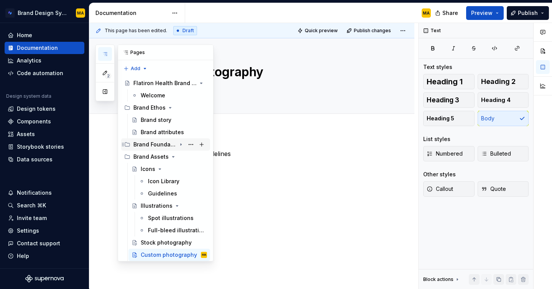
click at [153, 148] on div "Brand Foundations" at bounding box center [154, 145] width 43 height 8
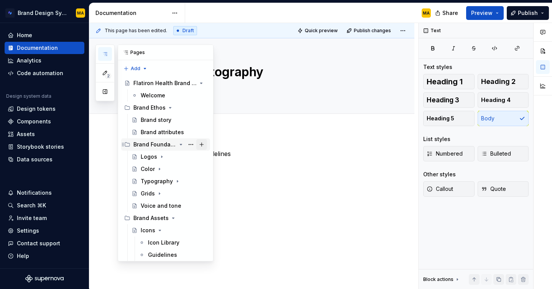
click at [199, 145] on button "Page tree" at bounding box center [201, 144] width 11 height 11
type textarea "*"
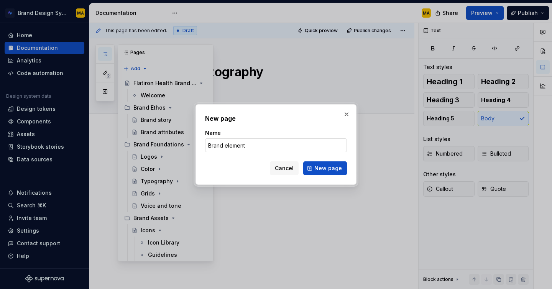
type input "Brand elements"
click button "New page" at bounding box center [325, 168] width 44 height 14
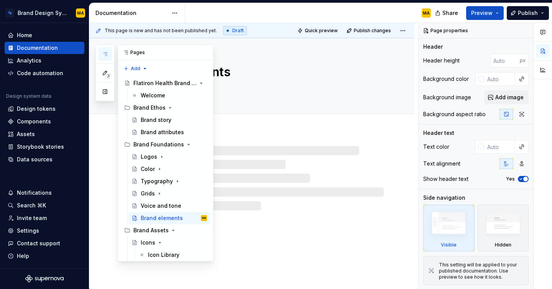
click at [252, 166] on div at bounding box center [260, 178] width 245 height 64
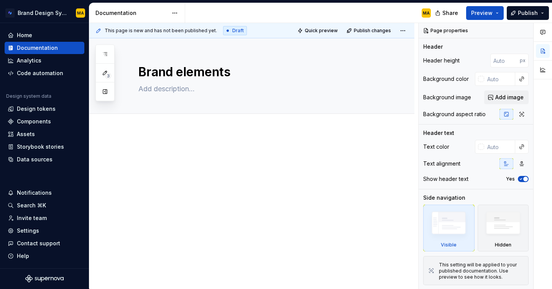
type textarea "*"
click at [152, 121] on span "Add tab" at bounding box center [157, 122] width 18 height 6
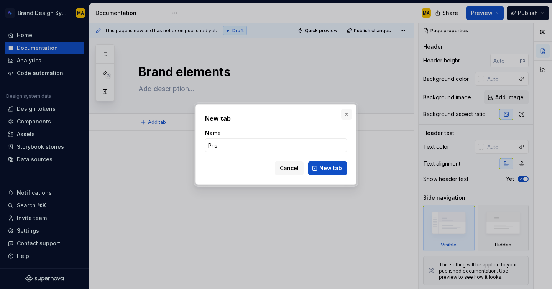
type input "Pris"
click at [344, 116] on button "button" at bounding box center [346, 114] width 11 height 11
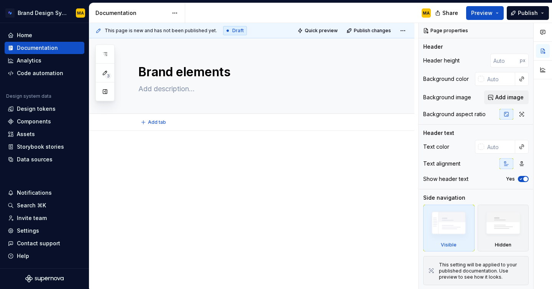
type textarea "*"
click at [183, 153] on p at bounding box center [260, 153] width 245 height 9
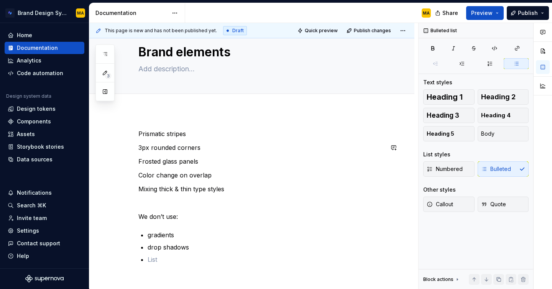
scroll to position [32, 0]
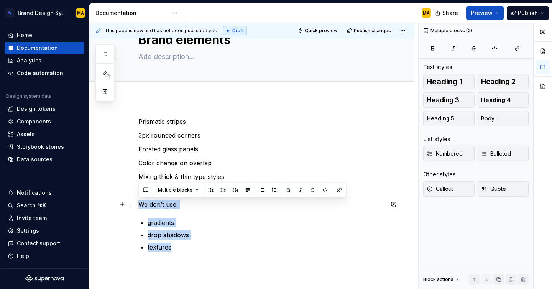
drag, startPoint x: 176, startPoint y: 250, endPoint x: 134, endPoint y: 201, distance: 64.9
click at [134, 201] on div "Prismatic stripes 3px rounded corners Frosted glass panels Color change on over…" at bounding box center [251, 222] width 325 height 249
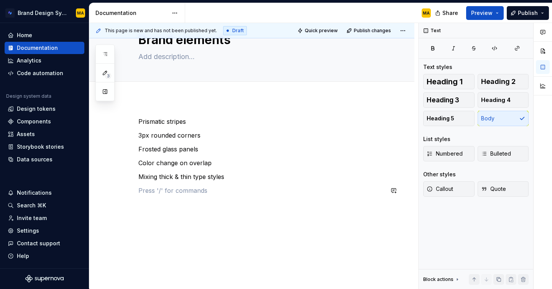
scroll to position [20, 0]
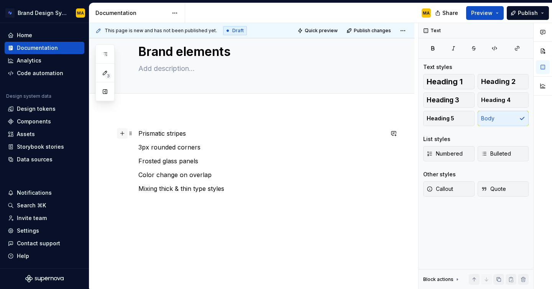
click at [126, 131] on button "button" at bounding box center [122, 133] width 11 height 11
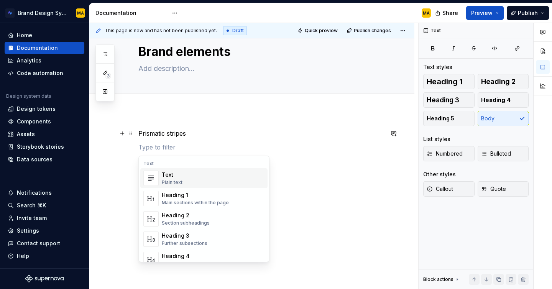
click at [143, 127] on div "Prismatic stripes 3px rounded corners Frosted glass panels Color change on over…" at bounding box center [251, 206] width 325 height 192
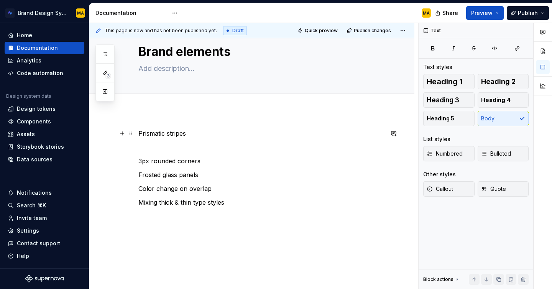
click at [139, 131] on p "Prismatic stripes" at bounding box center [260, 133] width 245 height 9
click at [150, 142] on div "Prismatic stripes 3px rounded corners Frosted glass panels Color change on over…" at bounding box center [260, 168] width 245 height 78
click at [141, 131] on p "Prismatic stripes" at bounding box center [260, 133] width 245 height 9
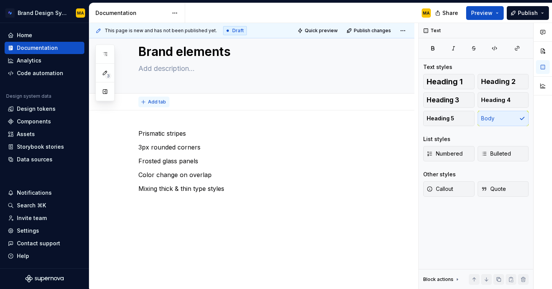
click at [152, 106] on button "Add tab" at bounding box center [153, 102] width 31 height 11
click at [149, 121] on div "Prismatic stripes 3px rounded corners Frosted glass panels Color change on over…" at bounding box center [251, 199] width 325 height 178
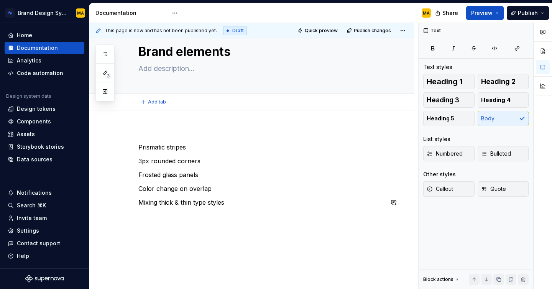
click at [306, 247] on div "Prismatic stripes 3px rounded corners Frosted glass panels Color change on over…" at bounding box center [251, 206] width 325 height 192
click at [129, 131] on span at bounding box center [131, 133] width 6 height 11
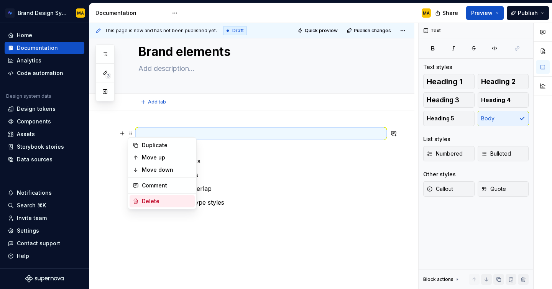
click at [147, 201] on div "Delete" at bounding box center [167, 201] width 50 height 8
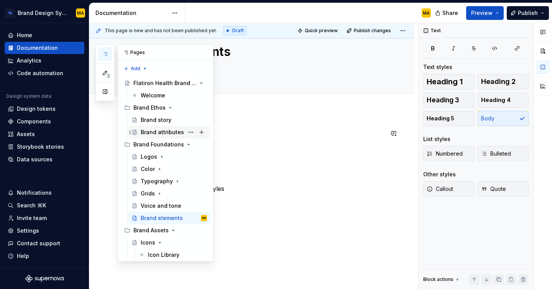
click at [167, 134] on div "Brand attributes" at bounding box center [162, 132] width 43 height 8
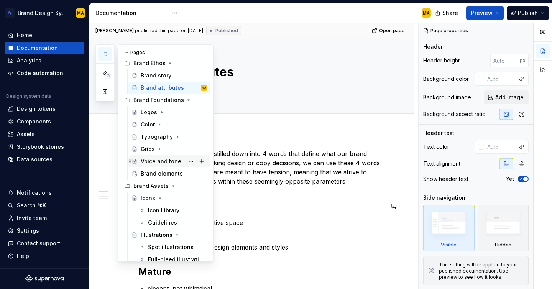
scroll to position [43, 0]
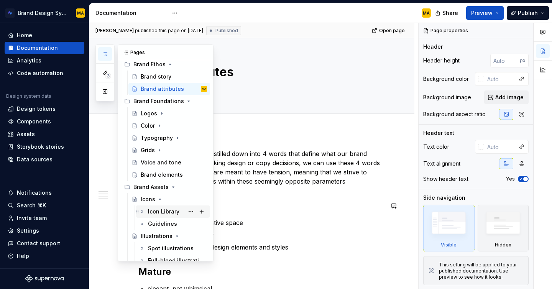
click at [166, 211] on div "Icon Library" at bounding box center [163, 212] width 31 height 8
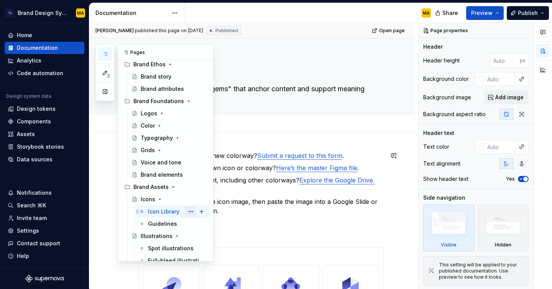
click at [191, 212] on button "Page tree" at bounding box center [190, 211] width 11 height 11
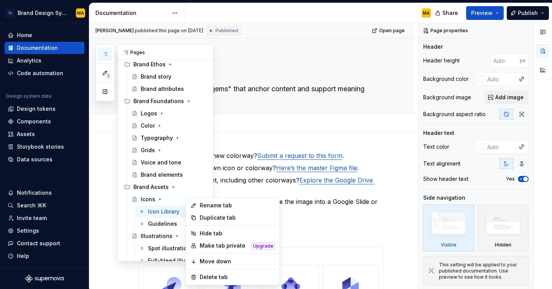
click at [262, 80] on html "Brand Design System MA Home Documentation Analytics Code automation Design syst…" at bounding box center [276, 144] width 552 height 289
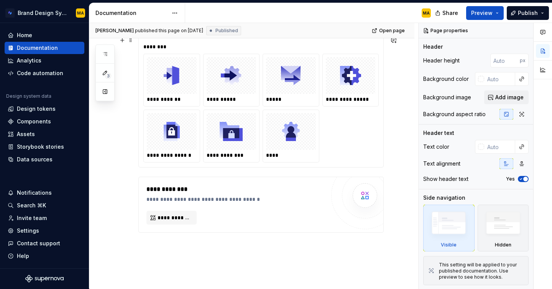
scroll to position [501, 0]
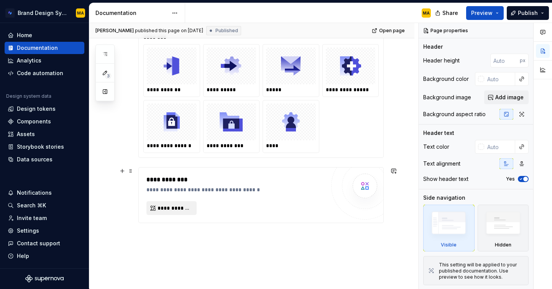
click at [178, 206] on span "**********" at bounding box center [174, 208] width 34 height 8
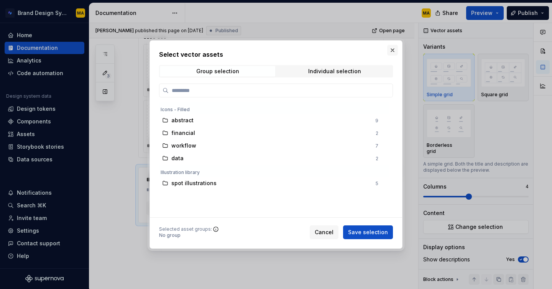
click at [394, 52] on button "button" at bounding box center [392, 50] width 11 height 11
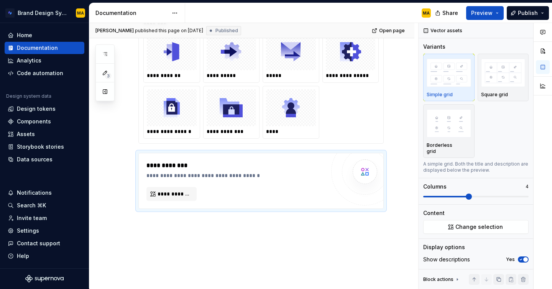
scroll to position [525, 0]
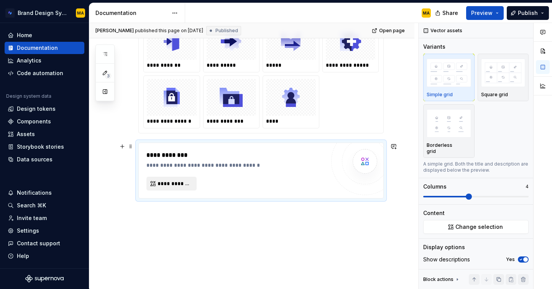
click at [172, 190] on div "**********" at bounding box center [235, 171] width 178 height 40
click at [171, 187] on span "**********" at bounding box center [174, 184] width 34 height 8
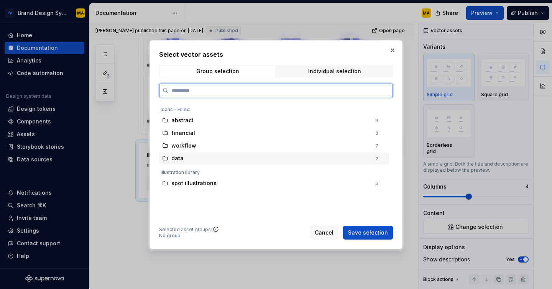
click at [180, 163] on div "data 2" at bounding box center [274, 158] width 230 height 12
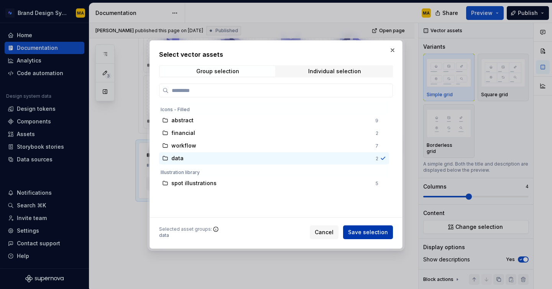
click at [350, 239] on div "Select vector assets Group selection Individual selection Icons - Filled abstra…" at bounding box center [275, 144] width 253 height 209
click at [355, 240] on div "Select vector assets Group selection Individual selection Icons - Filled abstra…" at bounding box center [275, 144] width 253 height 209
click at [357, 229] on span "Save selection" at bounding box center [368, 232] width 40 height 8
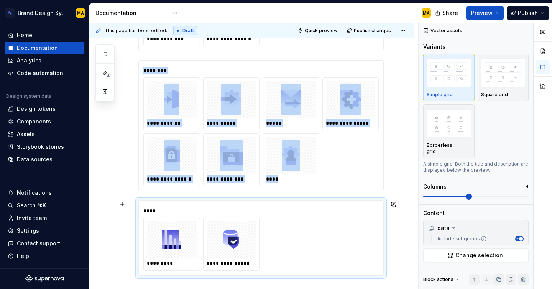
scroll to position [468, 0]
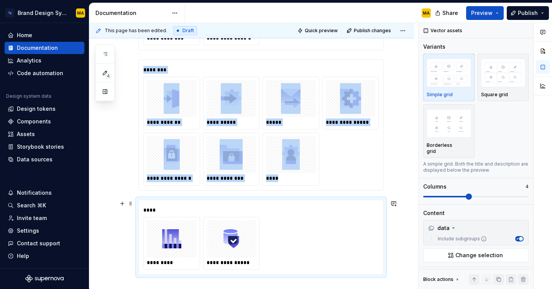
type textarea "*"
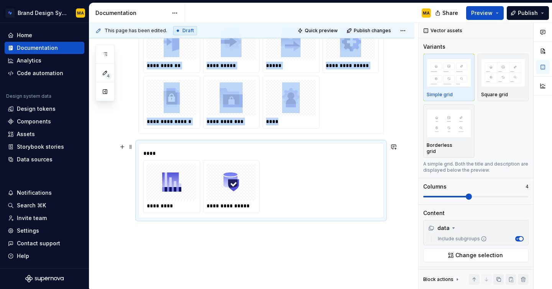
scroll to position [526, 0]
